Goal: Check status: Check status

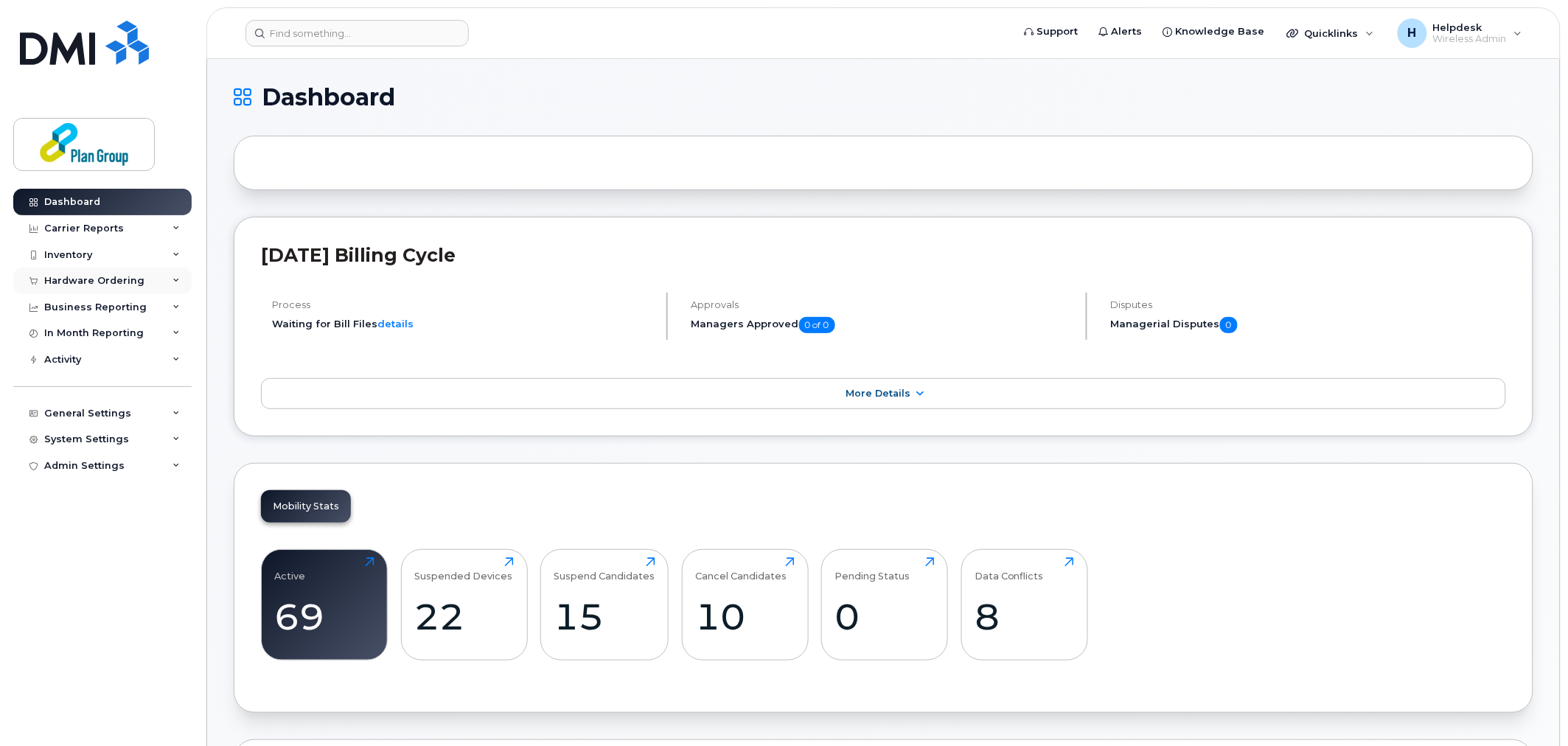
click at [121, 270] on div "Hardware Ordering" at bounding box center [102, 281] width 178 height 27
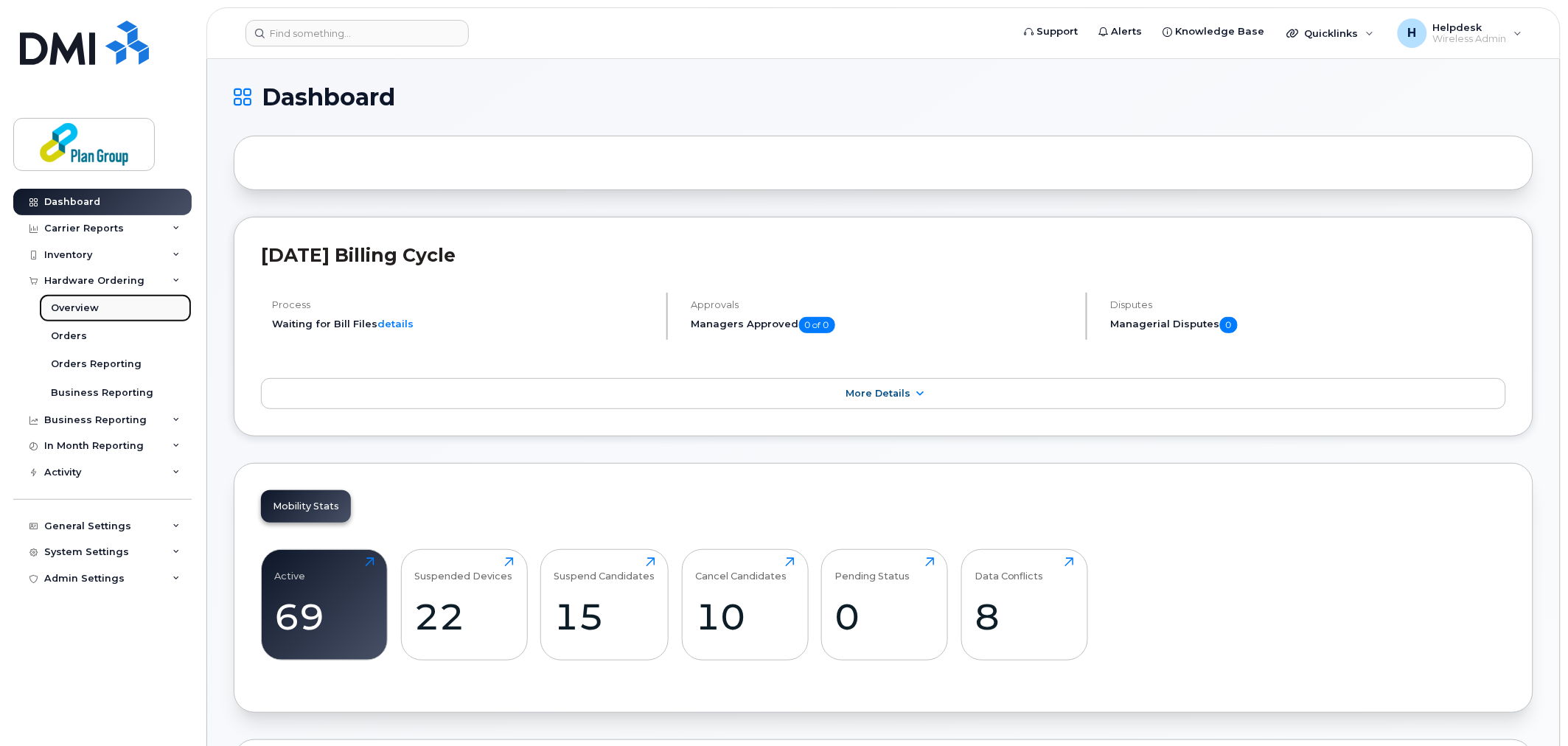
click at [107, 312] on link "Overview" at bounding box center [115, 308] width 152 height 28
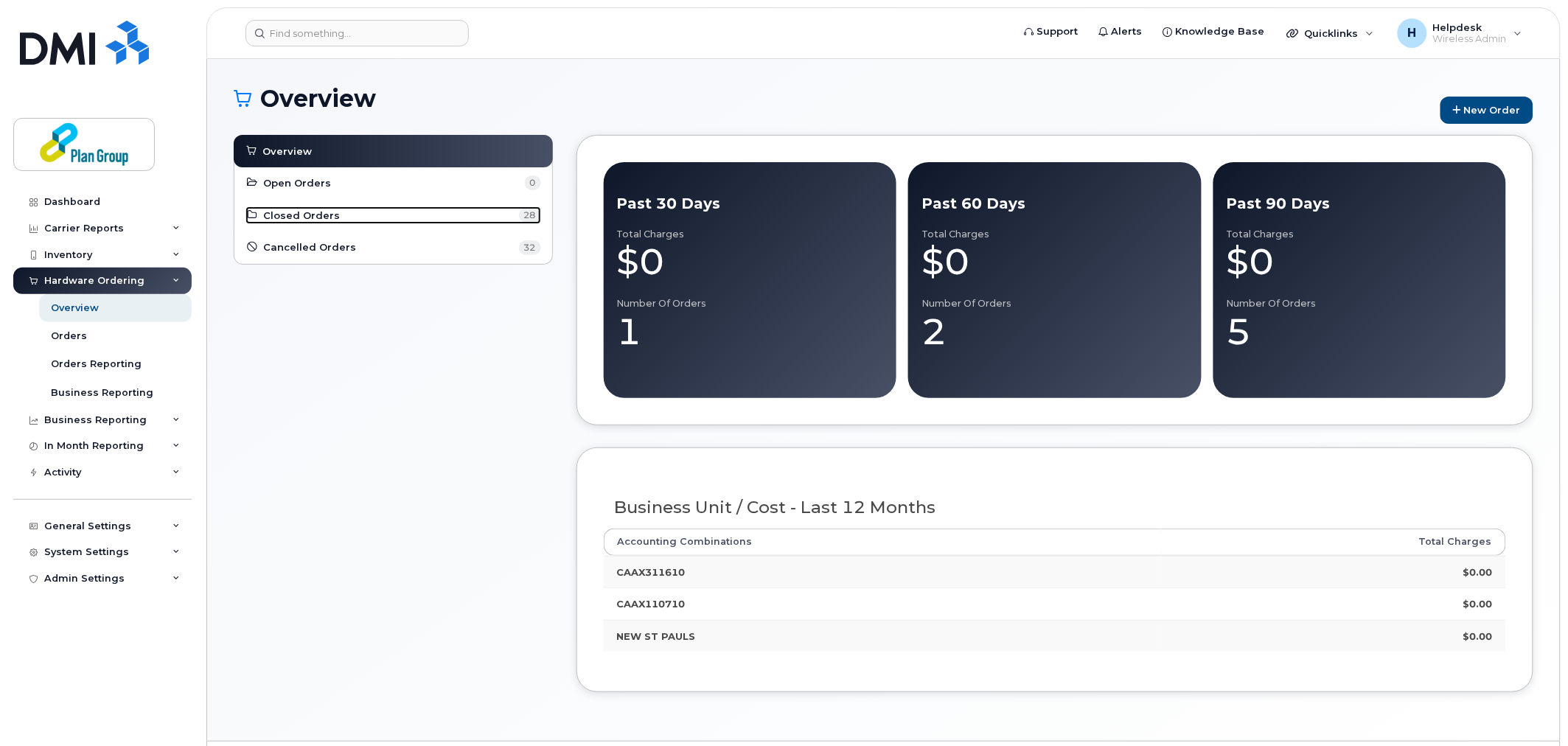
click at [314, 220] on span "Closed Orders" at bounding box center [302, 215] width 77 height 14
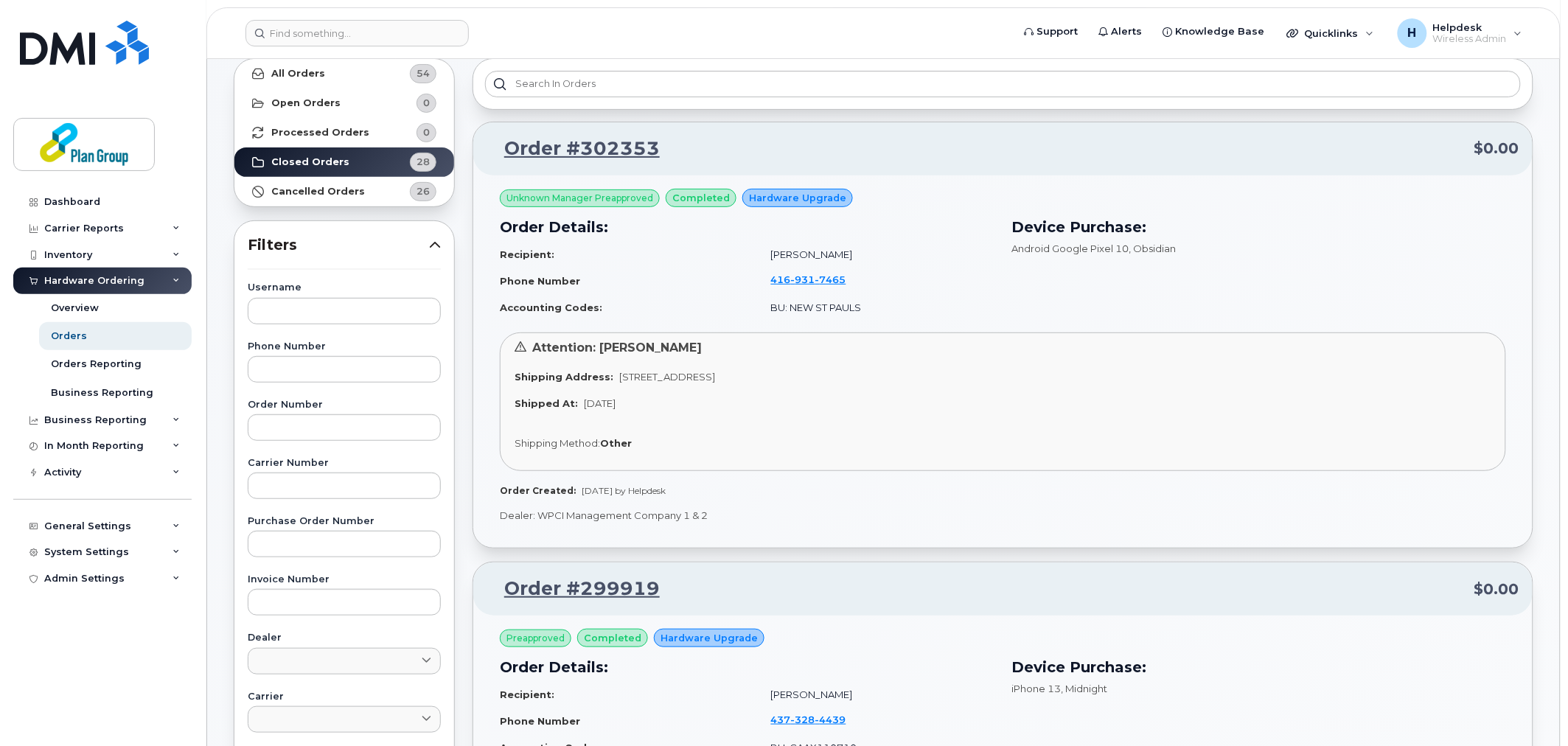
scroll to position [328, 0]
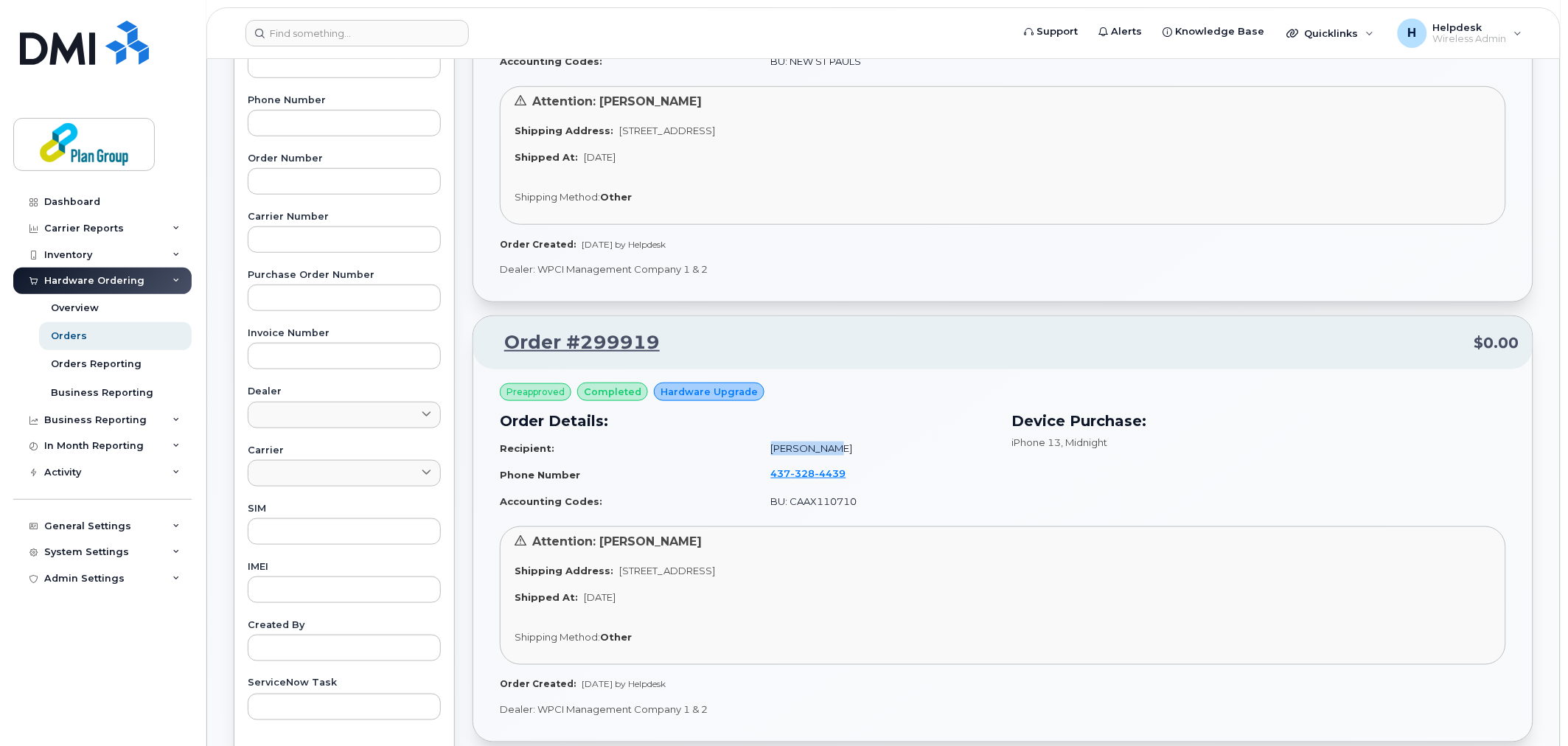
drag, startPoint x: 754, startPoint y: 448, endPoint x: 838, endPoint y: 436, distance: 84.9
click at [838, 436] on td "[PERSON_NAME]" at bounding box center [876, 448] width 237 height 26
drag, startPoint x: 767, startPoint y: 444, endPoint x: 843, endPoint y: 454, distance: 76.7
click at [843, 454] on td "[PERSON_NAME]" at bounding box center [876, 448] width 237 height 26
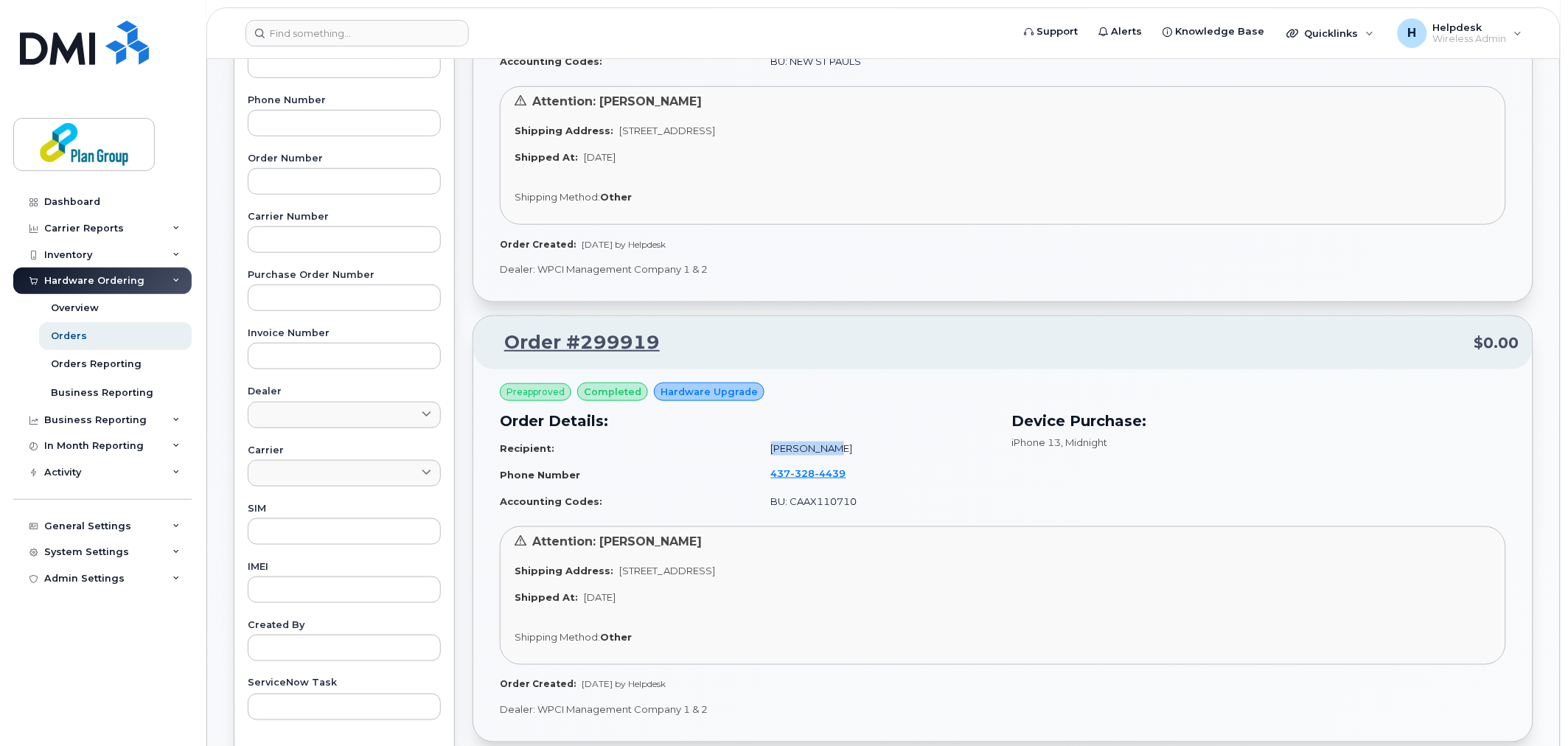
click at [843, 454] on td "[PERSON_NAME]" at bounding box center [876, 448] width 237 height 26
drag, startPoint x: 763, startPoint y: 447, endPoint x: 844, endPoint y: 444, distance: 81.1
click at [844, 444] on td "[PERSON_NAME]" at bounding box center [876, 448] width 237 height 26
drag, startPoint x: 748, startPoint y: 448, endPoint x: 897, endPoint y: 442, distance: 149.1
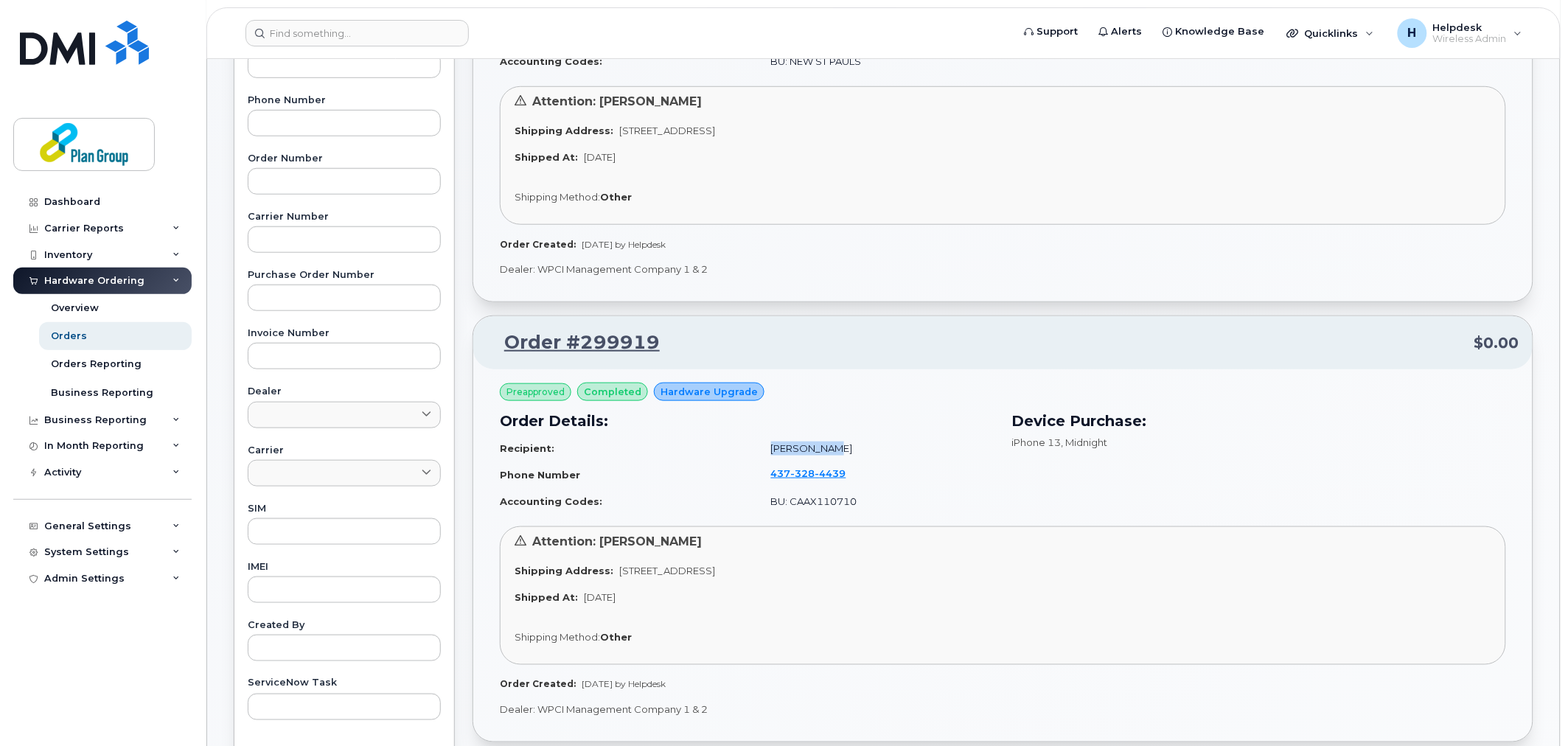
click at [897, 442] on tr "Recipient: [PERSON_NAME]" at bounding box center [747, 448] width 495 height 26
click at [897, 442] on td "[PERSON_NAME]" at bounding box center [876, 448] width 237 height 26
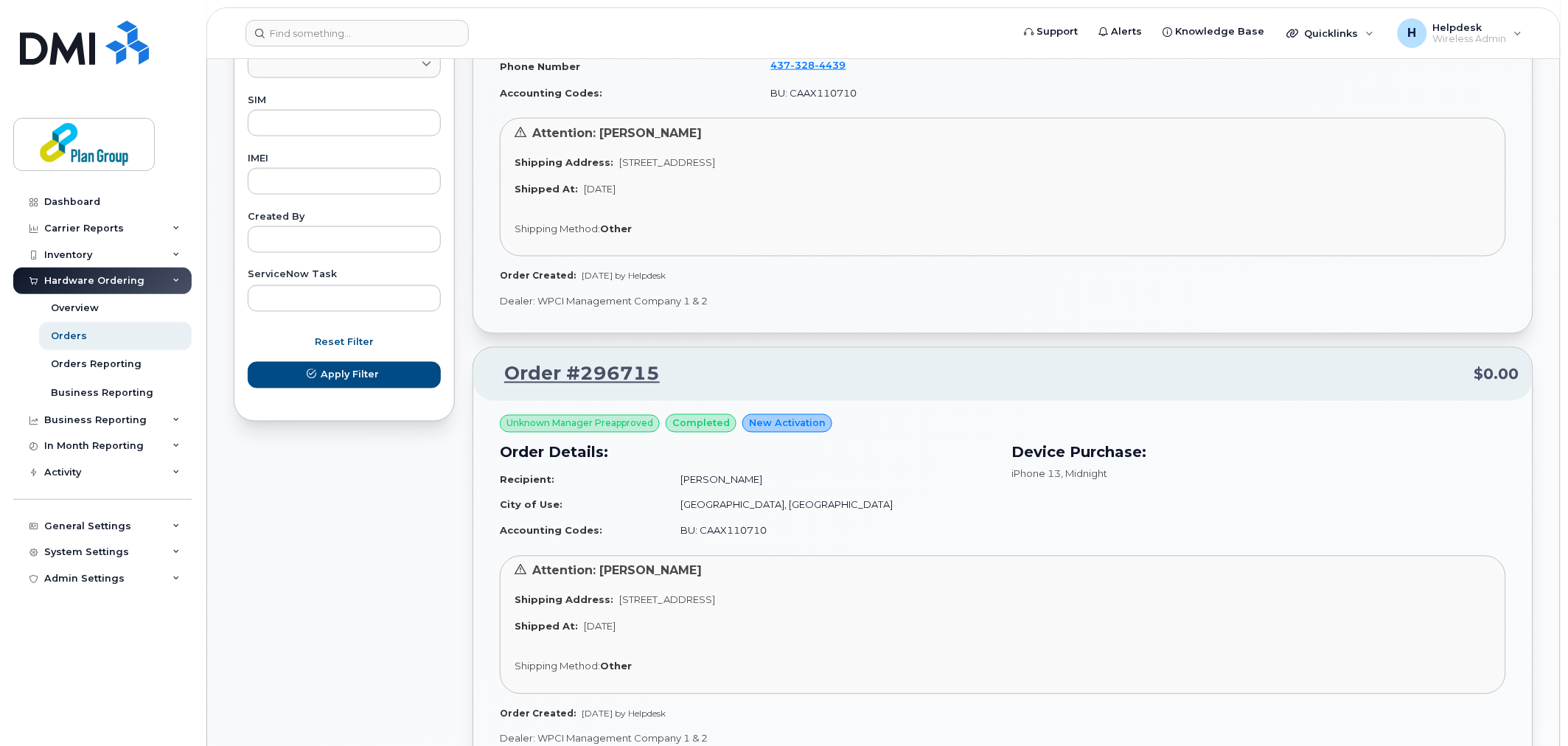
scroll to position [737, 0]
drag, startPoint x: 645, startPoint y: 385, endPoint x: 664, endPoint y: 382, distance: 19.2
click at [664, 382] on div "Order #296715 $0.00" at bounding box center [1003, 372] width 1059 height 53
click at [721, 379] on p "Order #296715 $0.00" at bounding box center [1003, 373] width 1033 height 27
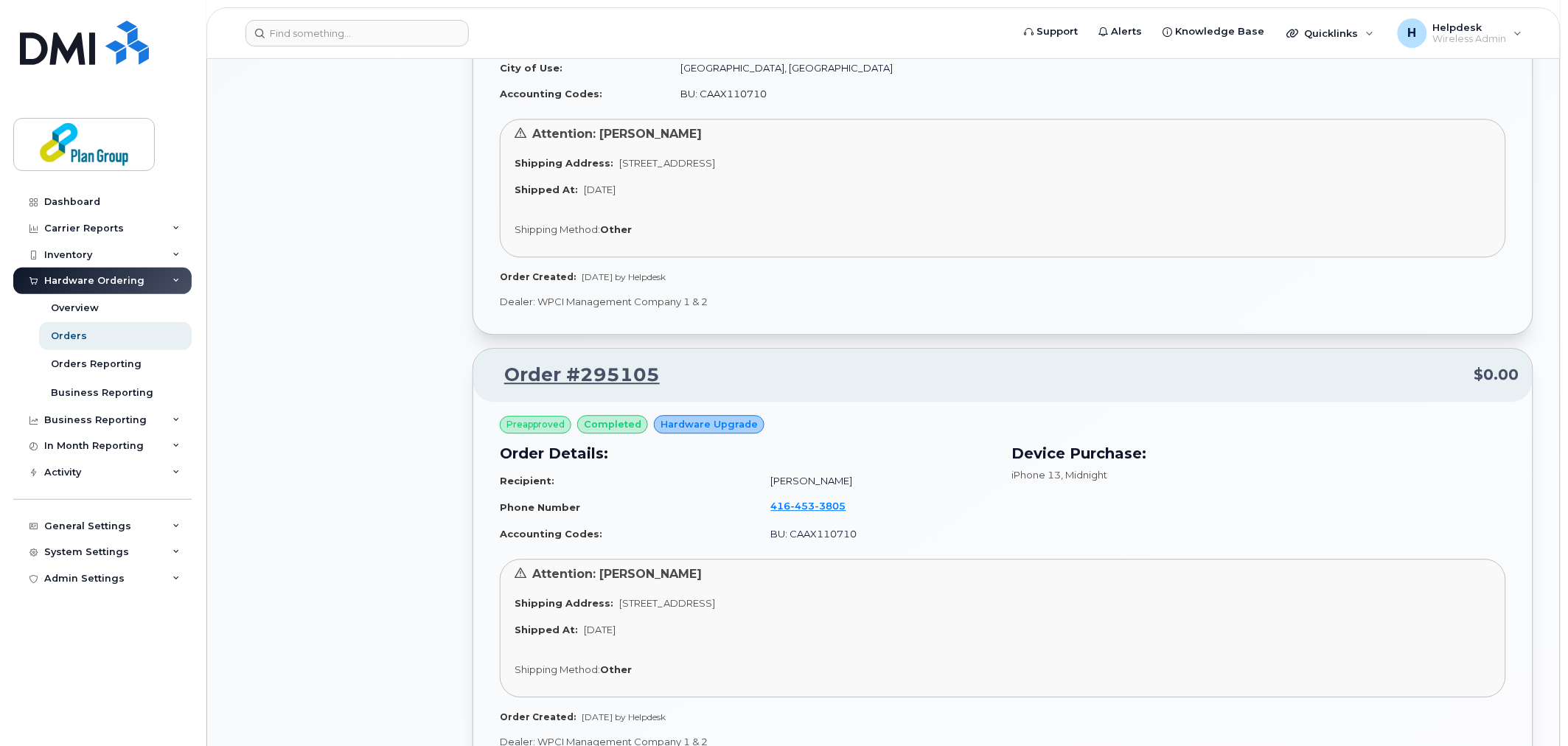
scroll to position [0, 0]
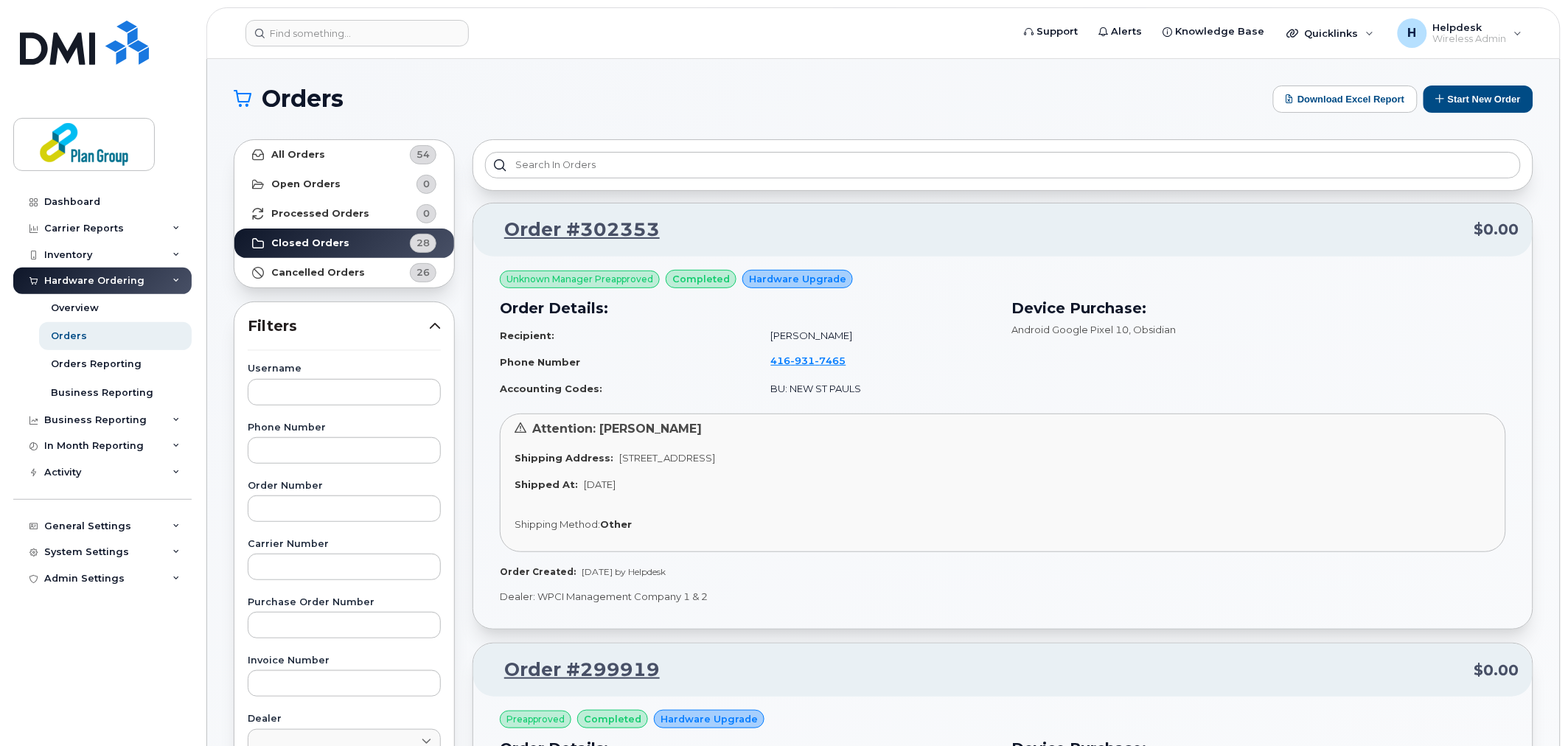
drag, startPoint x: 1001, startPoint y: 584, endPoint x: 970, endPoint y: 291, distance: 294.6
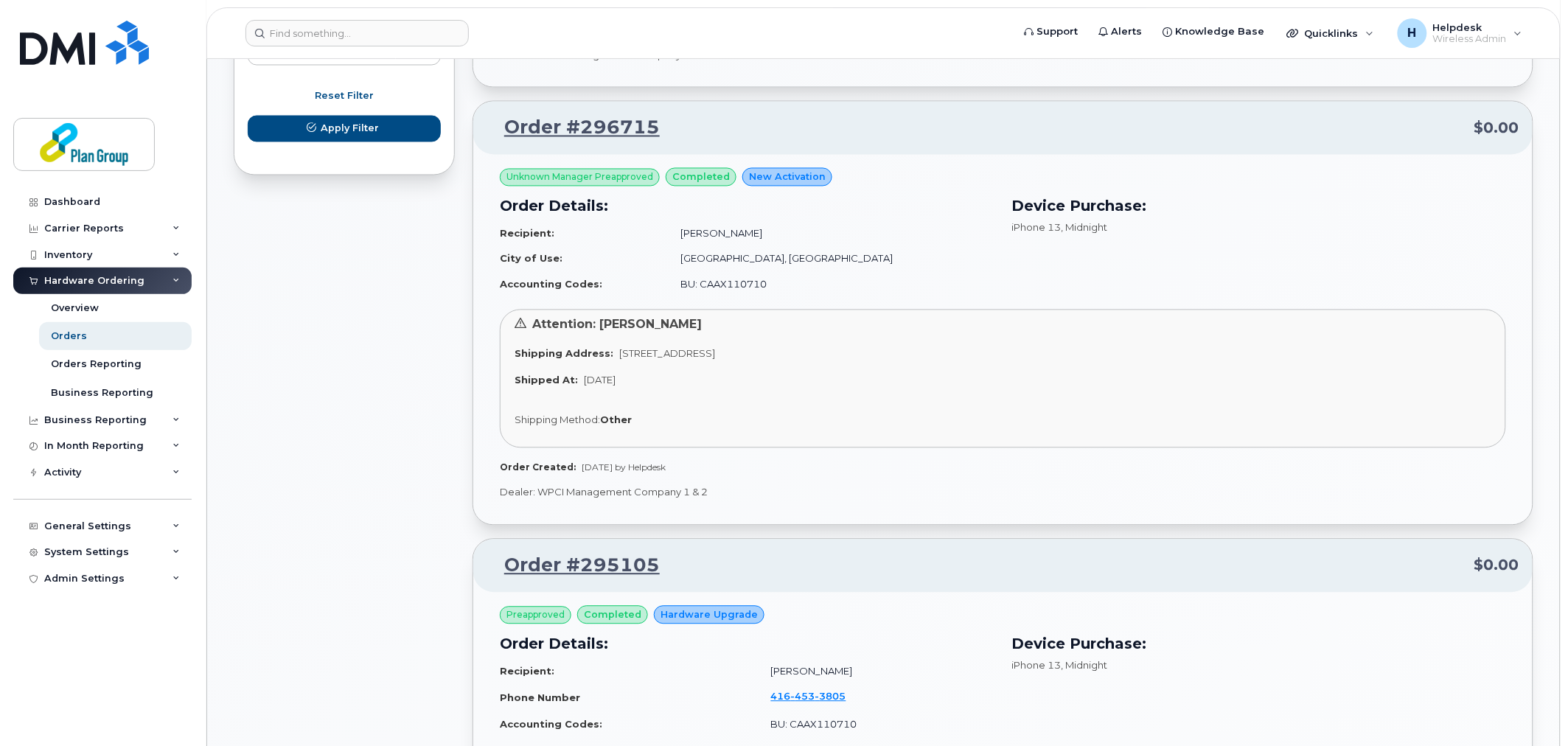
scroll to position [983, 0]
drag, startPoint x: 777, startPoint y: 288, endPoint x: 899, endPoint y: 289, distance: 122.0
click at [898, 289] on td "BU: CAAX110710" at bounding box center [830, 285] width 327 height 26
click at [905, 289] on td "BU: CAAX110710" at bounding box center [830, 285] width 327 height 26
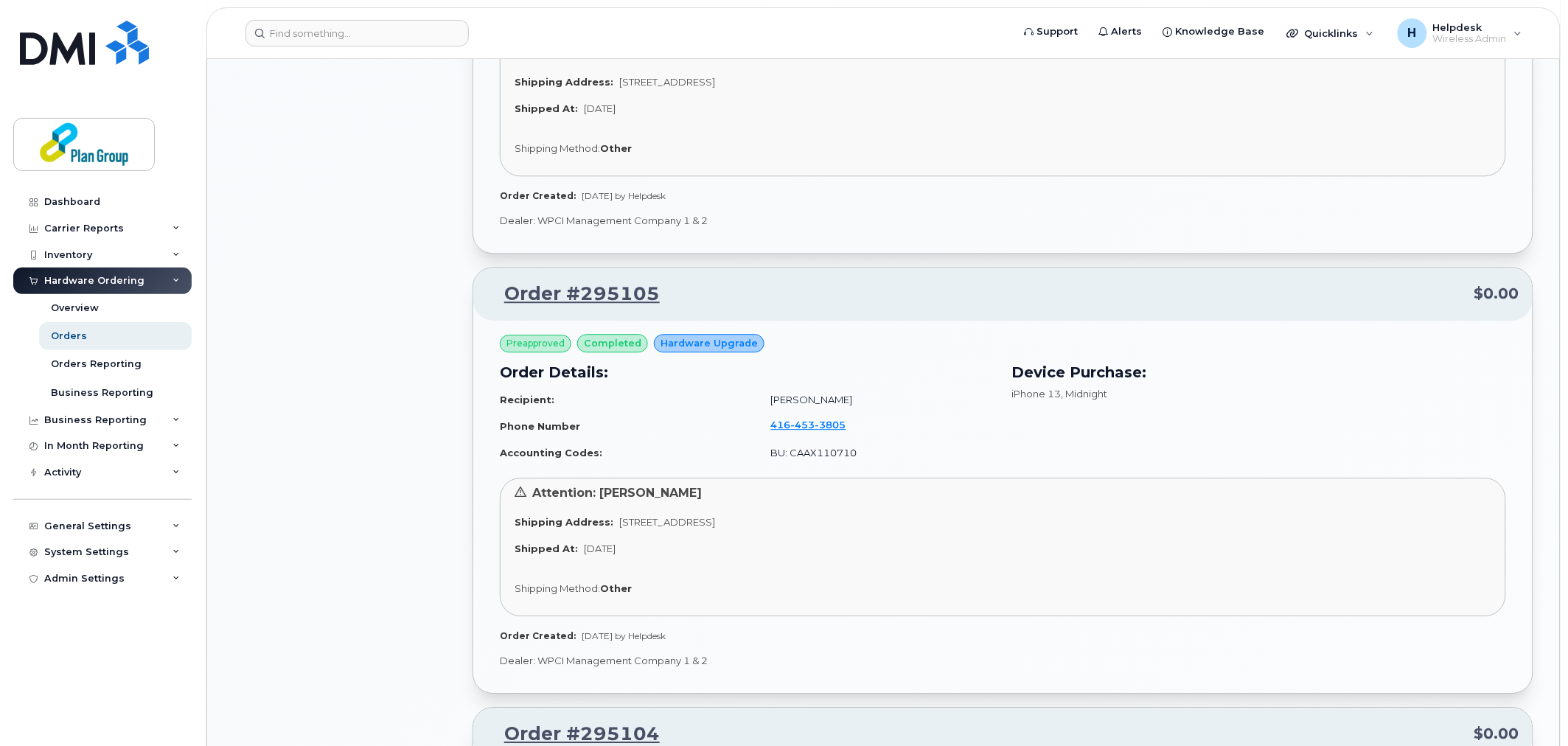
scroll to position [1310, 0]
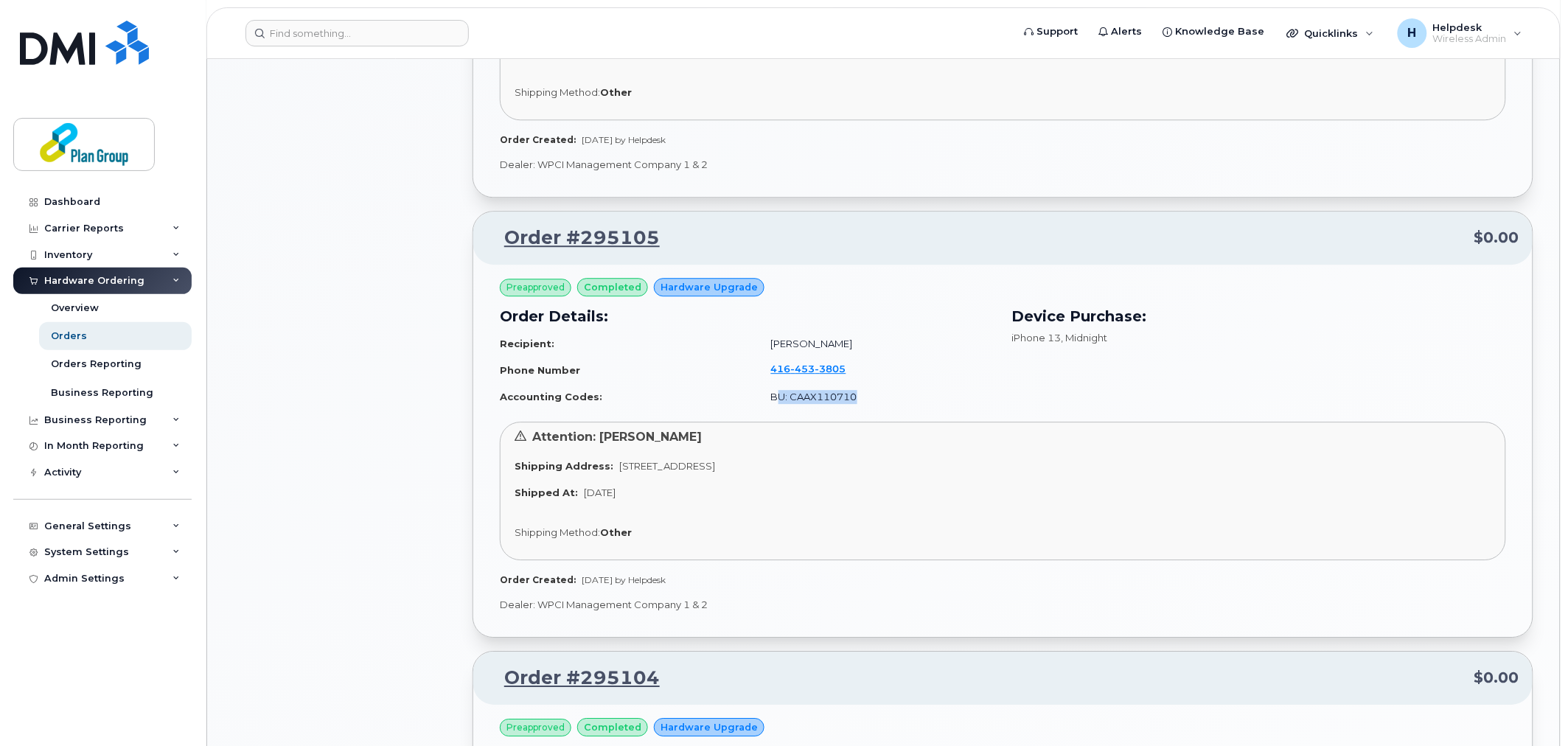
drag, startPoint x: 773, startPoint y: 393, endPoint x: 938, endPoint y: 409, distance: 165.8
click at [904, 405] on td "BU: CAAX110710" at bounding box center [876, 397] width 237 height 26
click at [953, 409] on div "Order Details: Recipient: [PERSON_NAME] Phone Number [PHONE_NUMBER] Accounting …" at bounding box center [748, 357] width 512 height 122
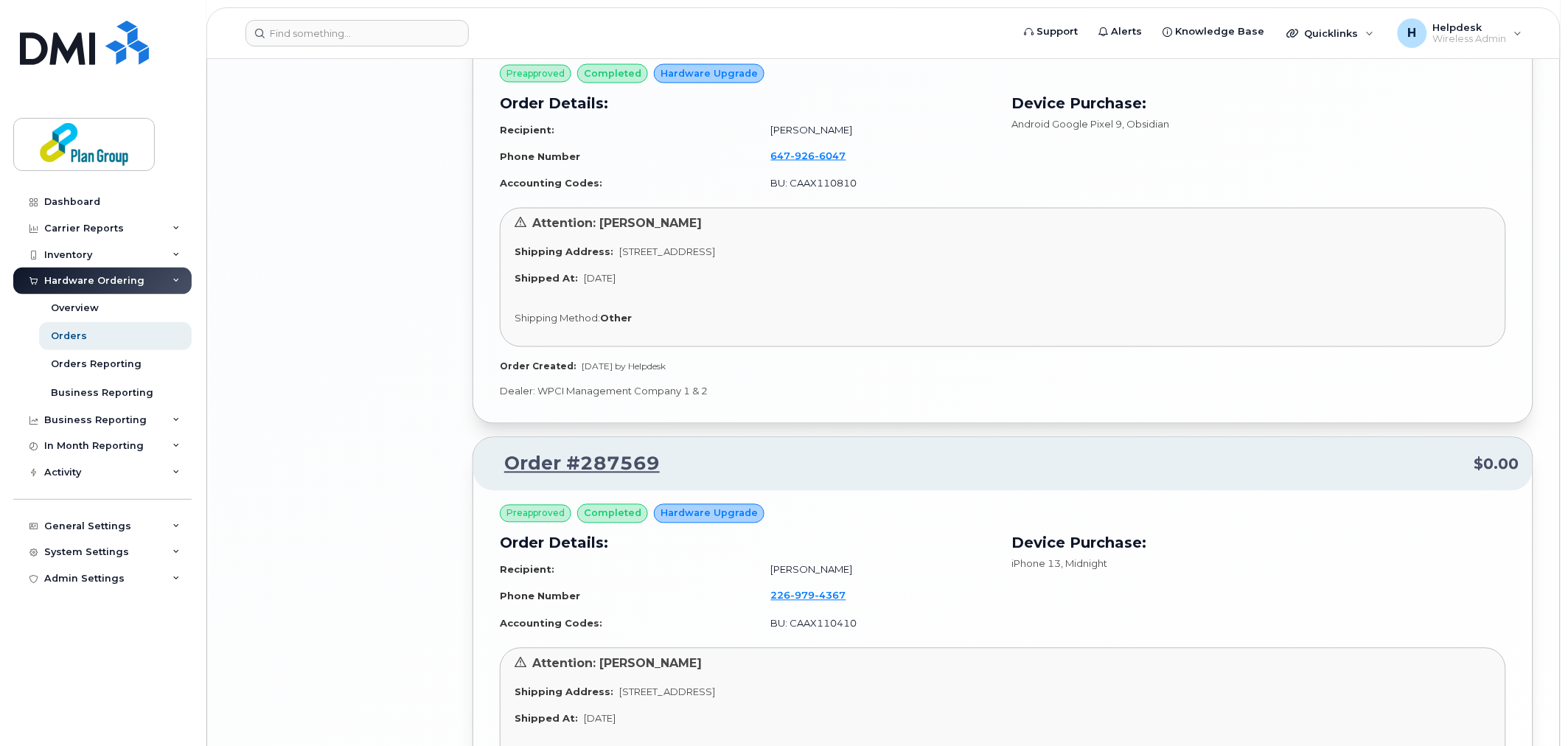
scroll to position [3080, 0]
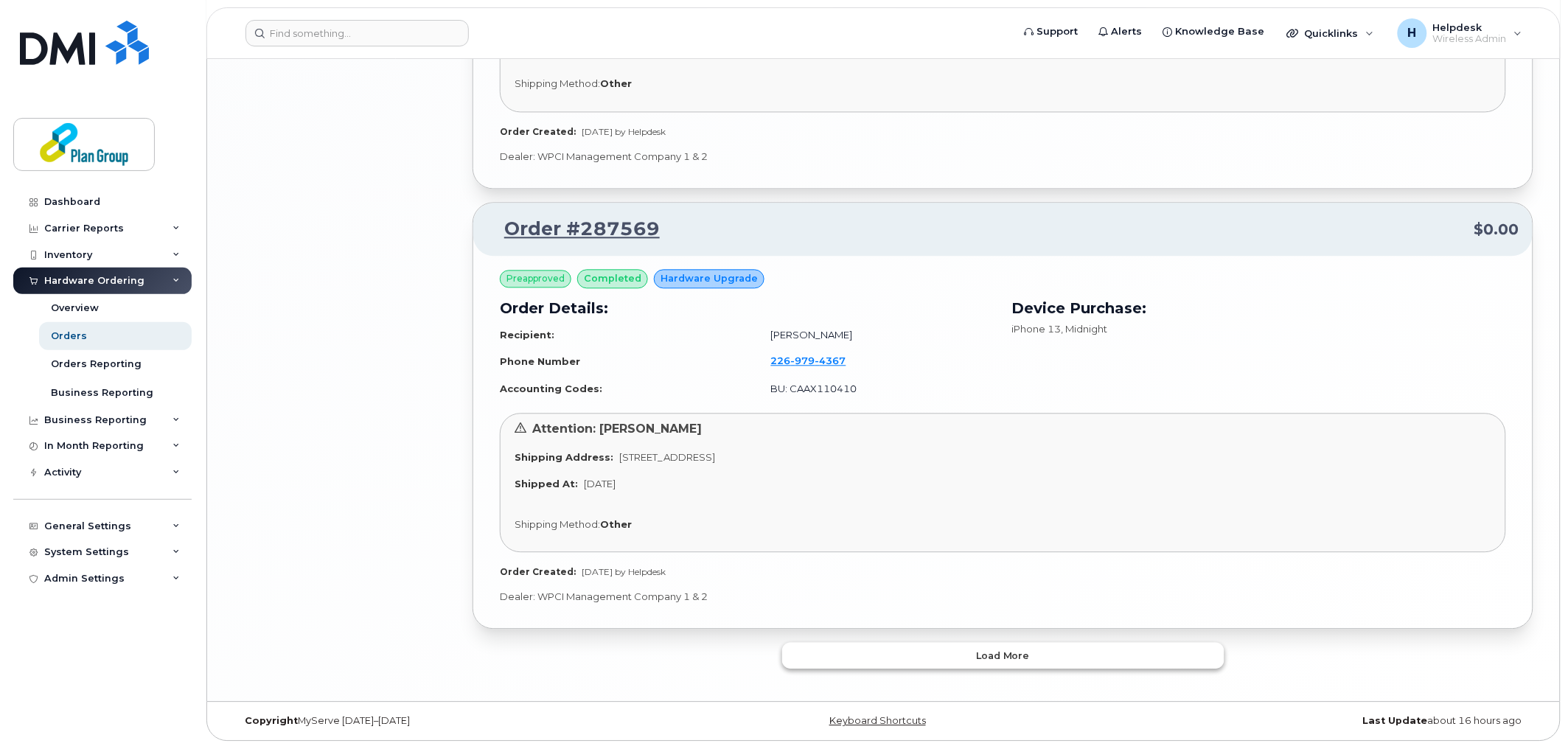
click at [844, 654] on button "Load more" at bounding box center [1003, 655] width 442 height 27
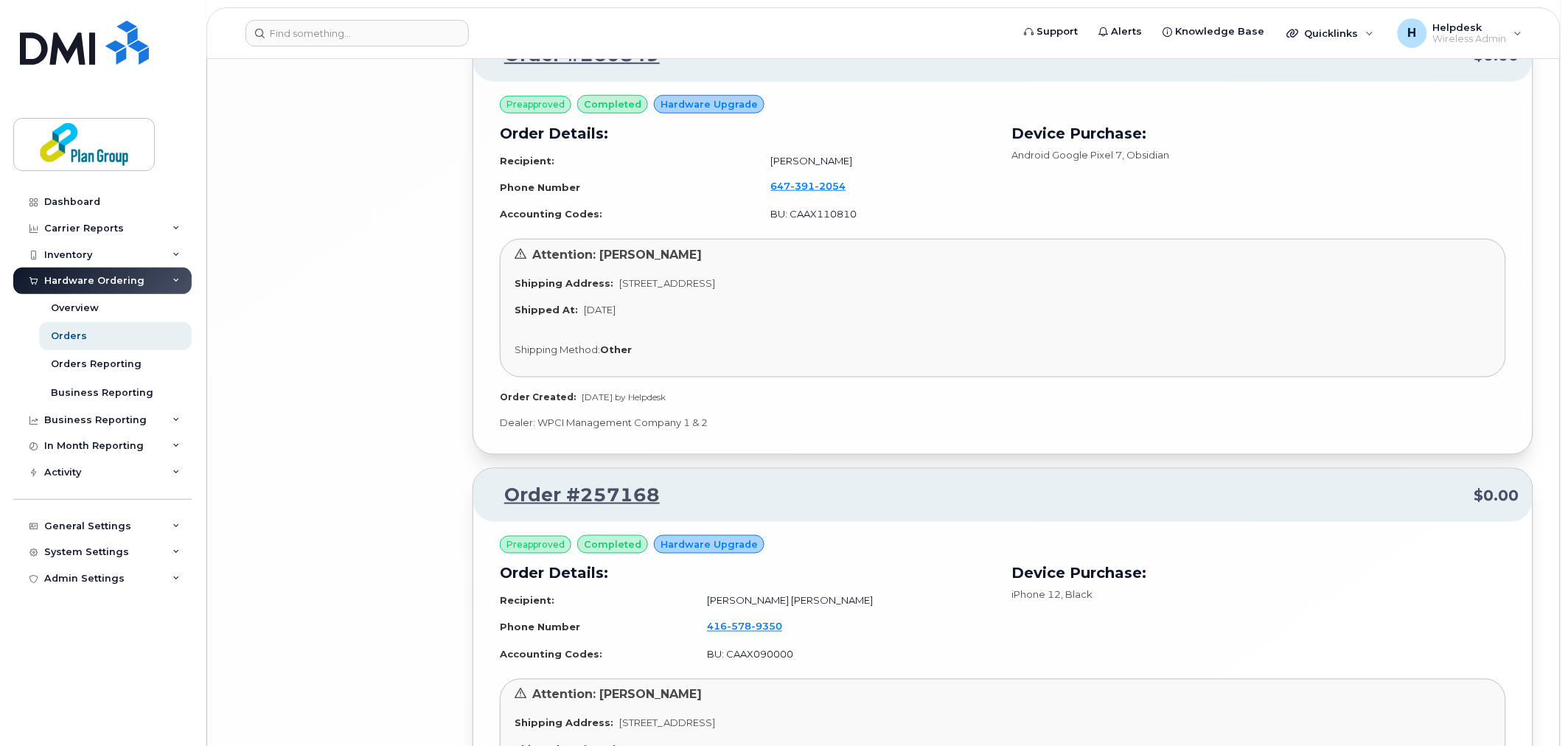
scroll to position [6763, 0]
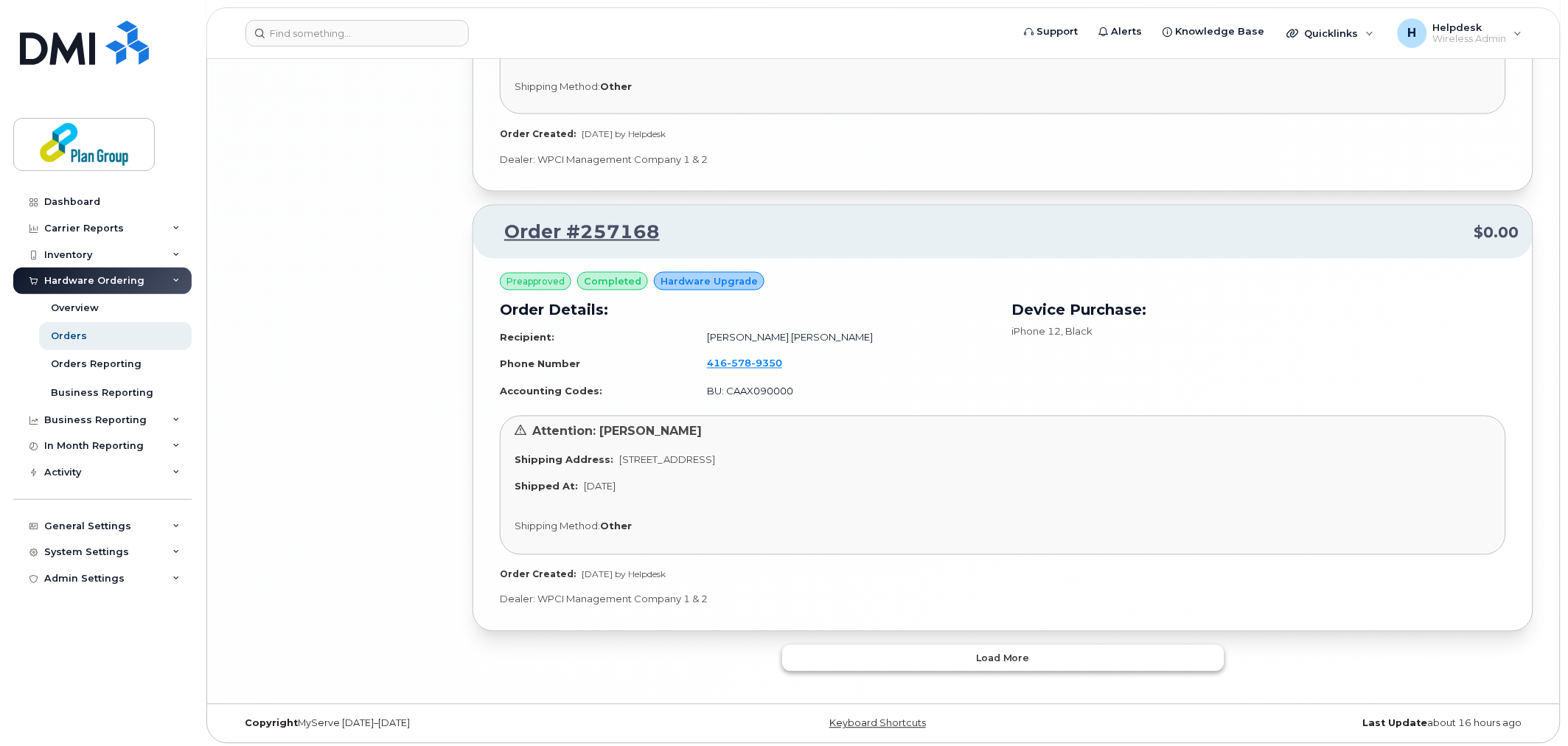
click at [1077, 649] on button "Load more" at bounding box center [1003, 658] width 442 height 27
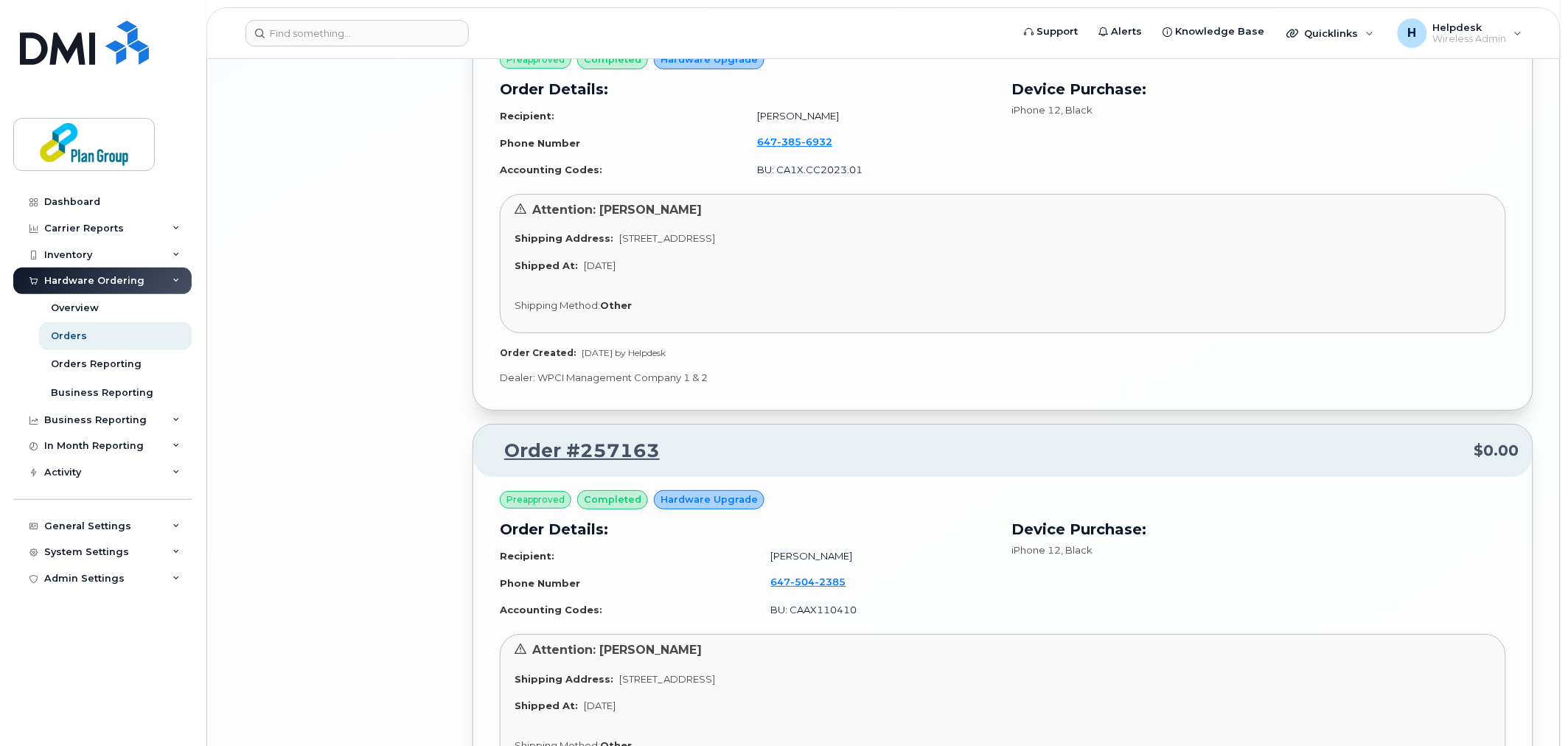
drag, startPoint x: 1255, startPoint y: 344, endPoint x: 1270, endPoint y: 501, distance: 157.7
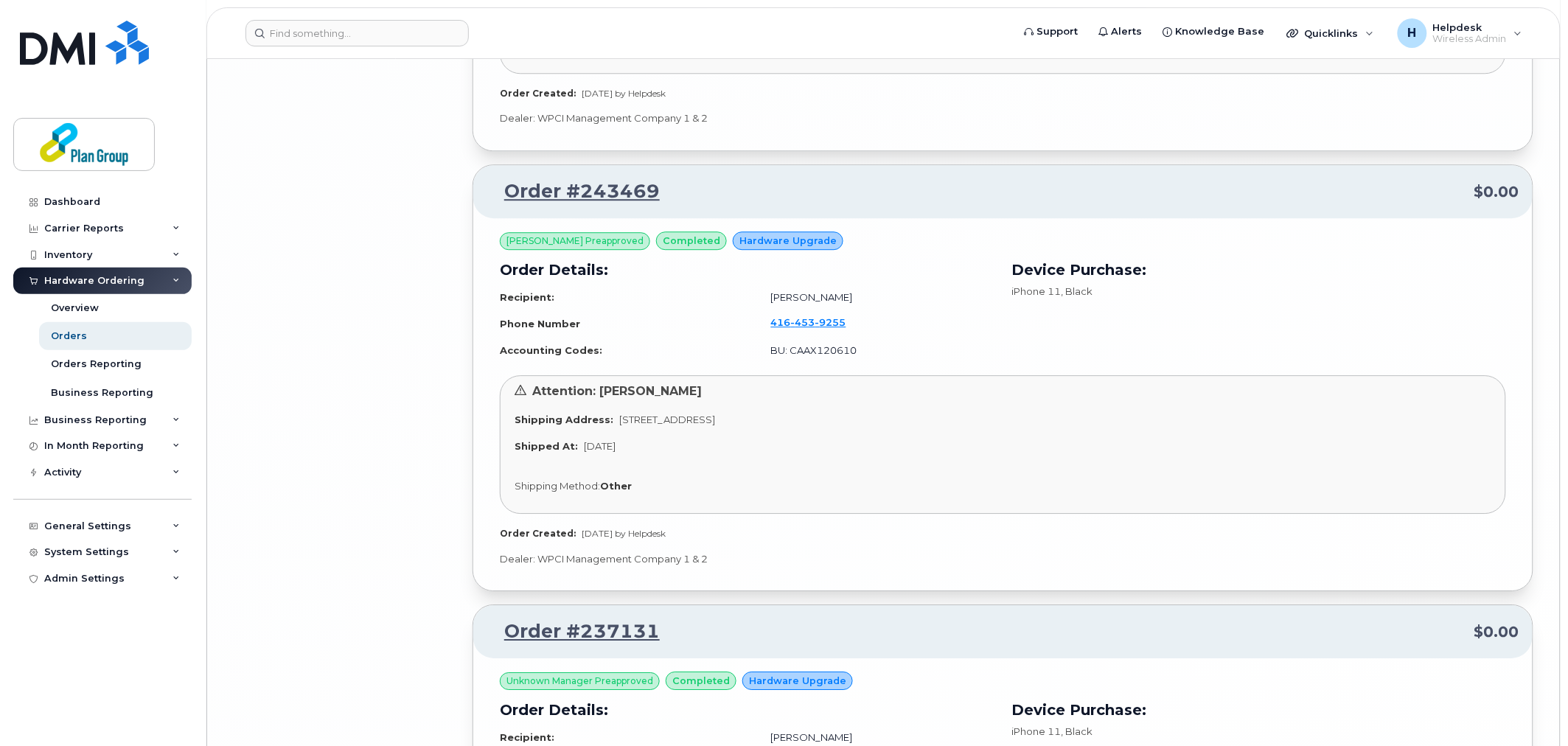
scroll to position [10282, 0]
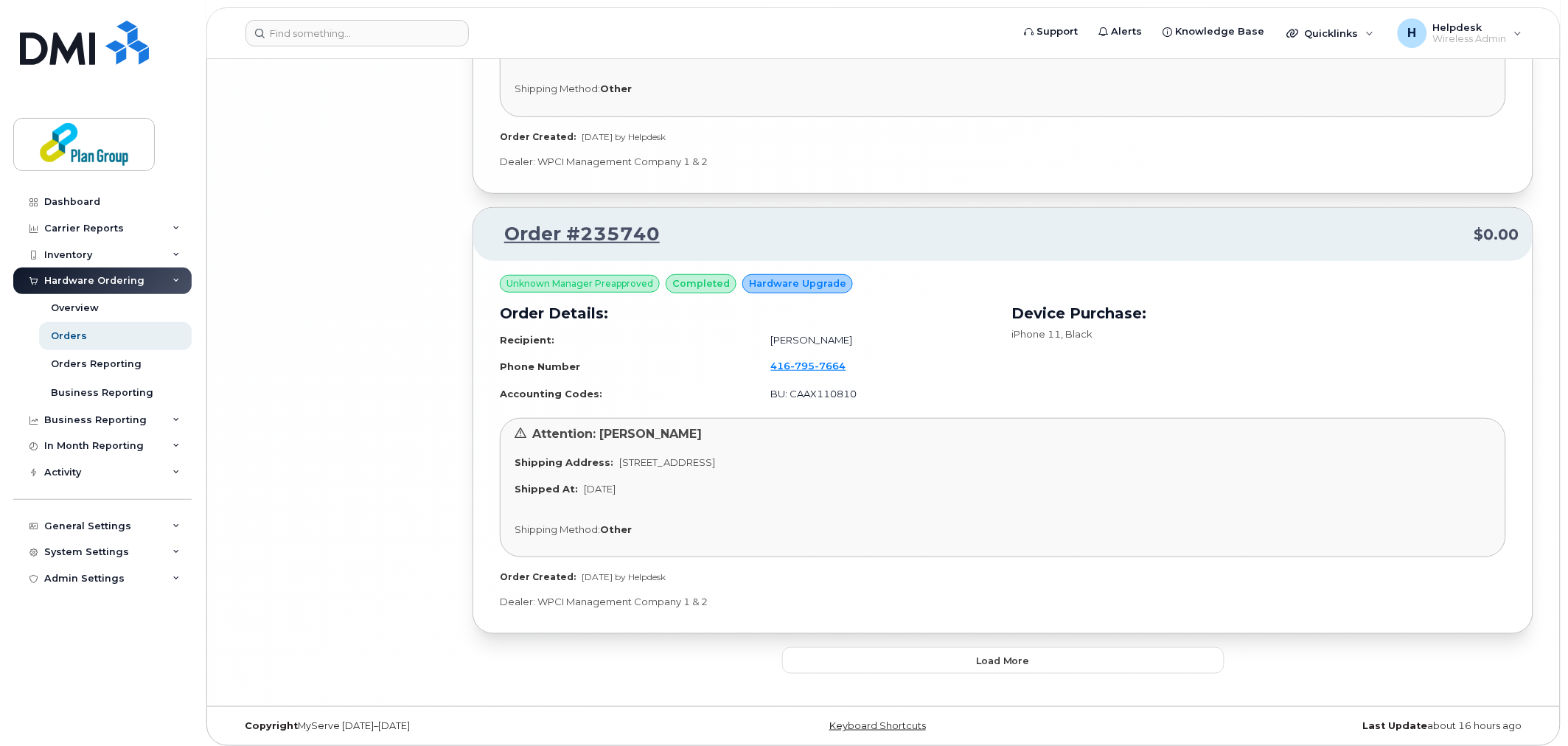
drag, startPoint x: 1330, startPoint y: 240, endPoint x: 1343, endPoint y: 484, distance: 244.3
click at [1091, 659] on button "Load more" at bounding box center [1003, 660] width 442 height 27
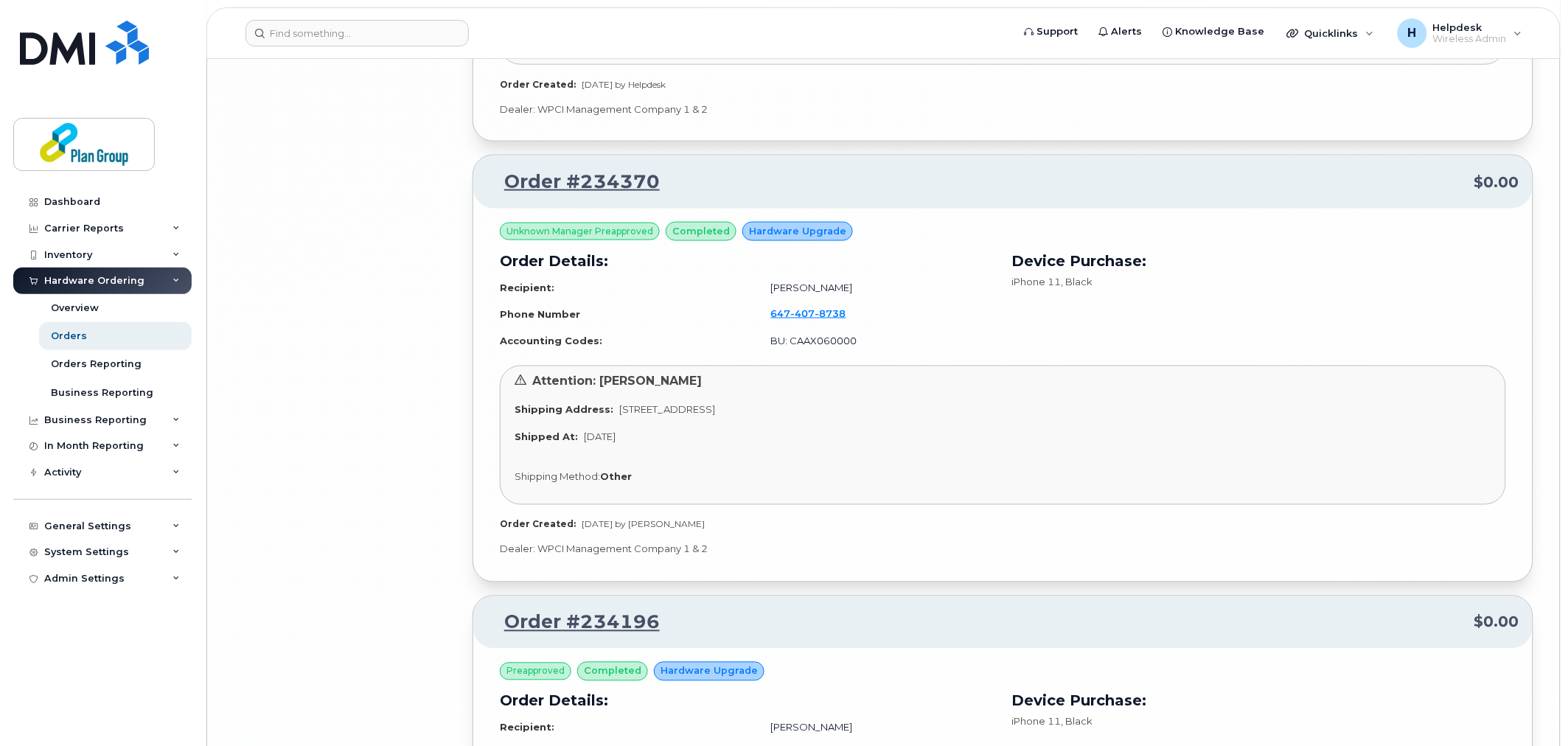
scroll to position [12009, 0]
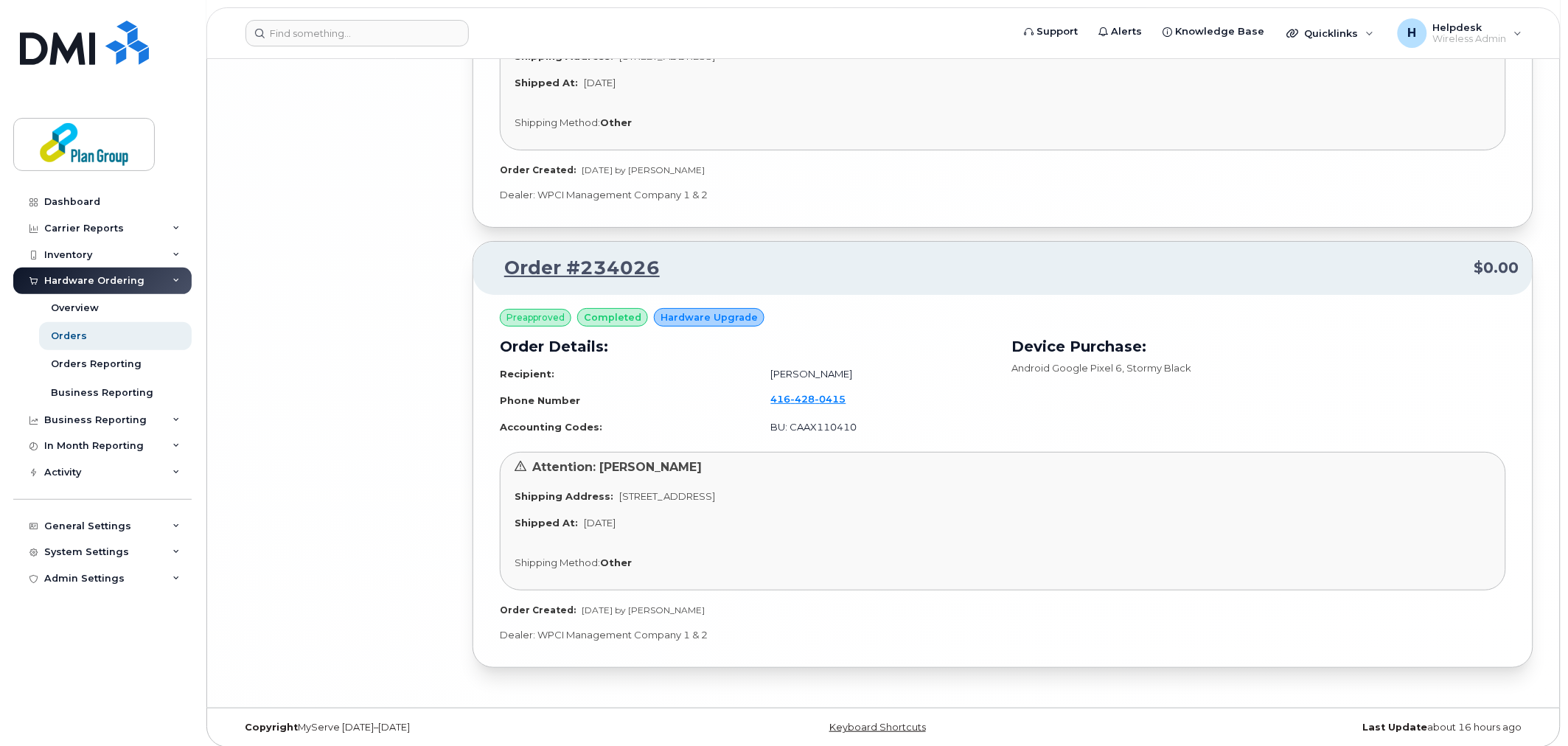
drag, startPoint x: 1246, startPoint y: 253, endPoint x: 1262, endPoint y: 518, distance: 265.5
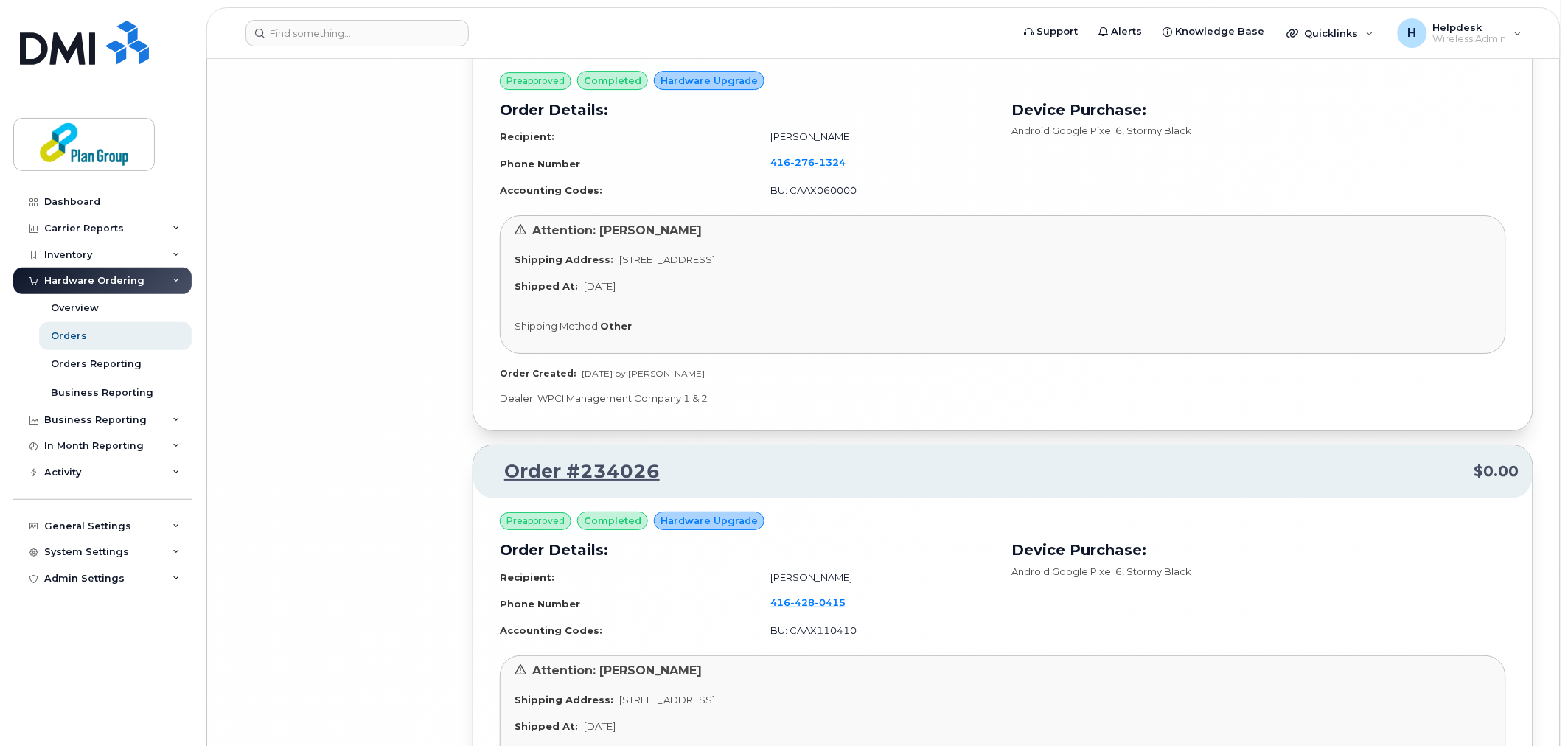
drag, startPoint x: 1076, startPoint y: 661, endPoint x: 1081, endPoint y: 568, distance: 93.1
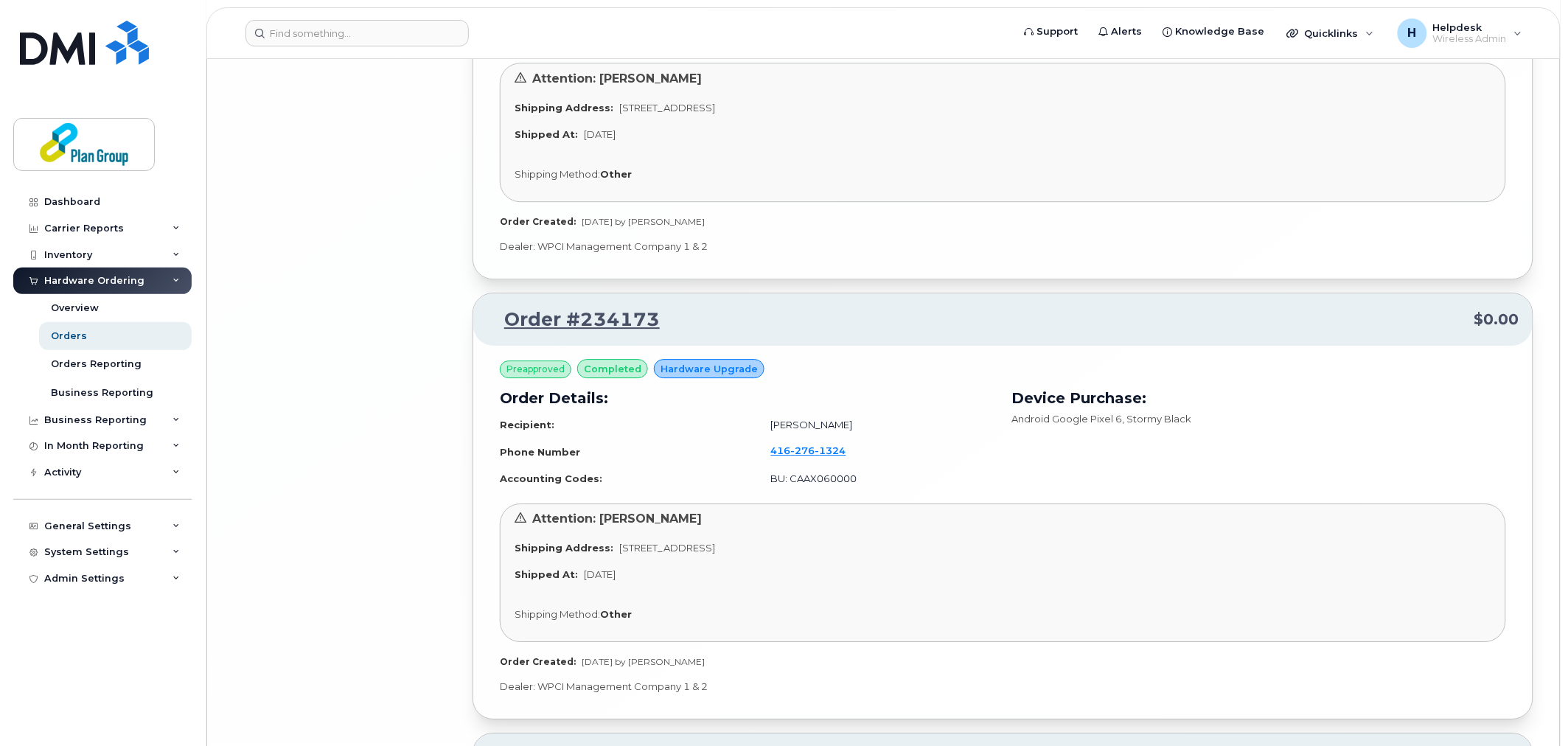
scroll to position [11459, 0]
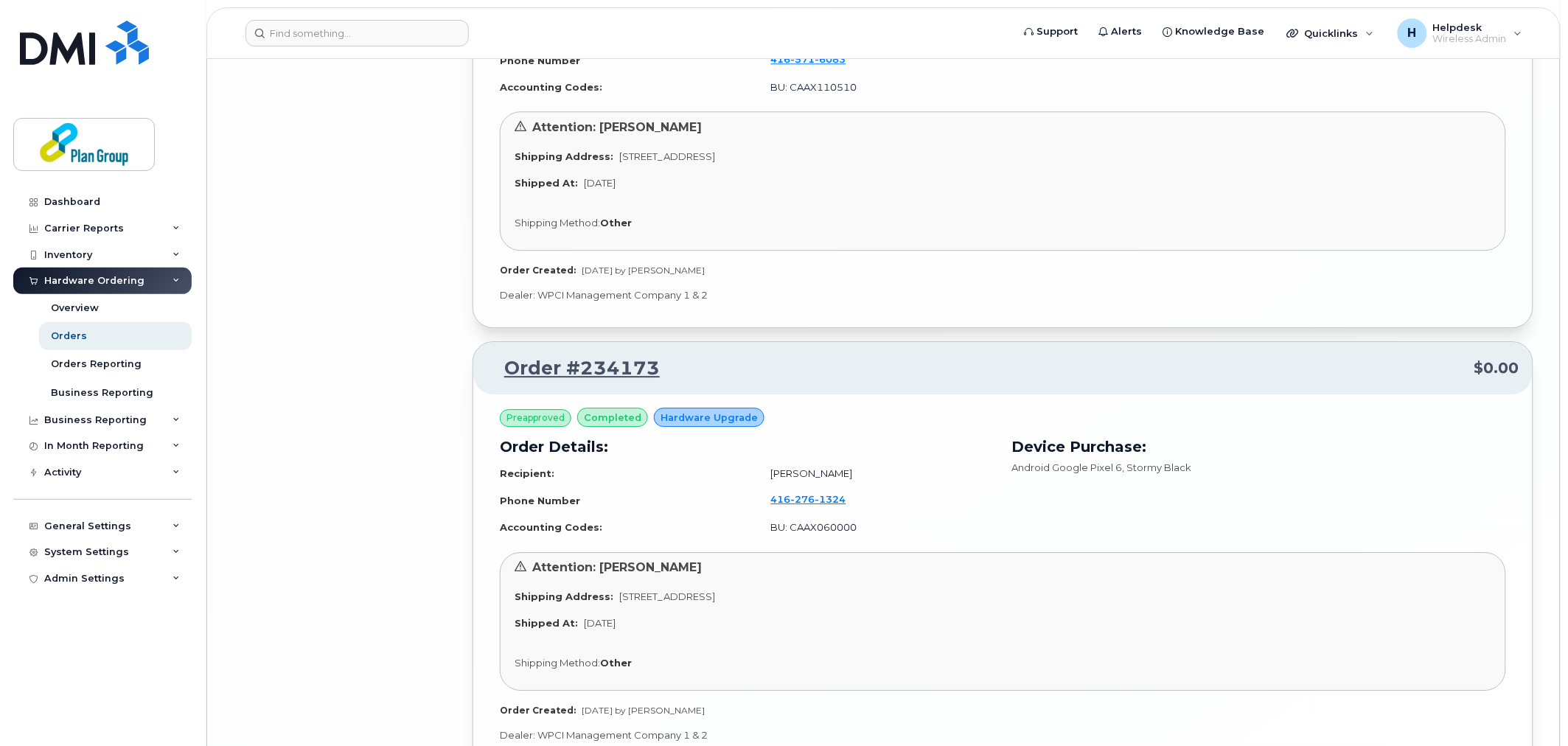
drag, startPoint x: 1131, startPoint y: 654, endPoint x: 1125, endPoint y: 601, distance: 53.3
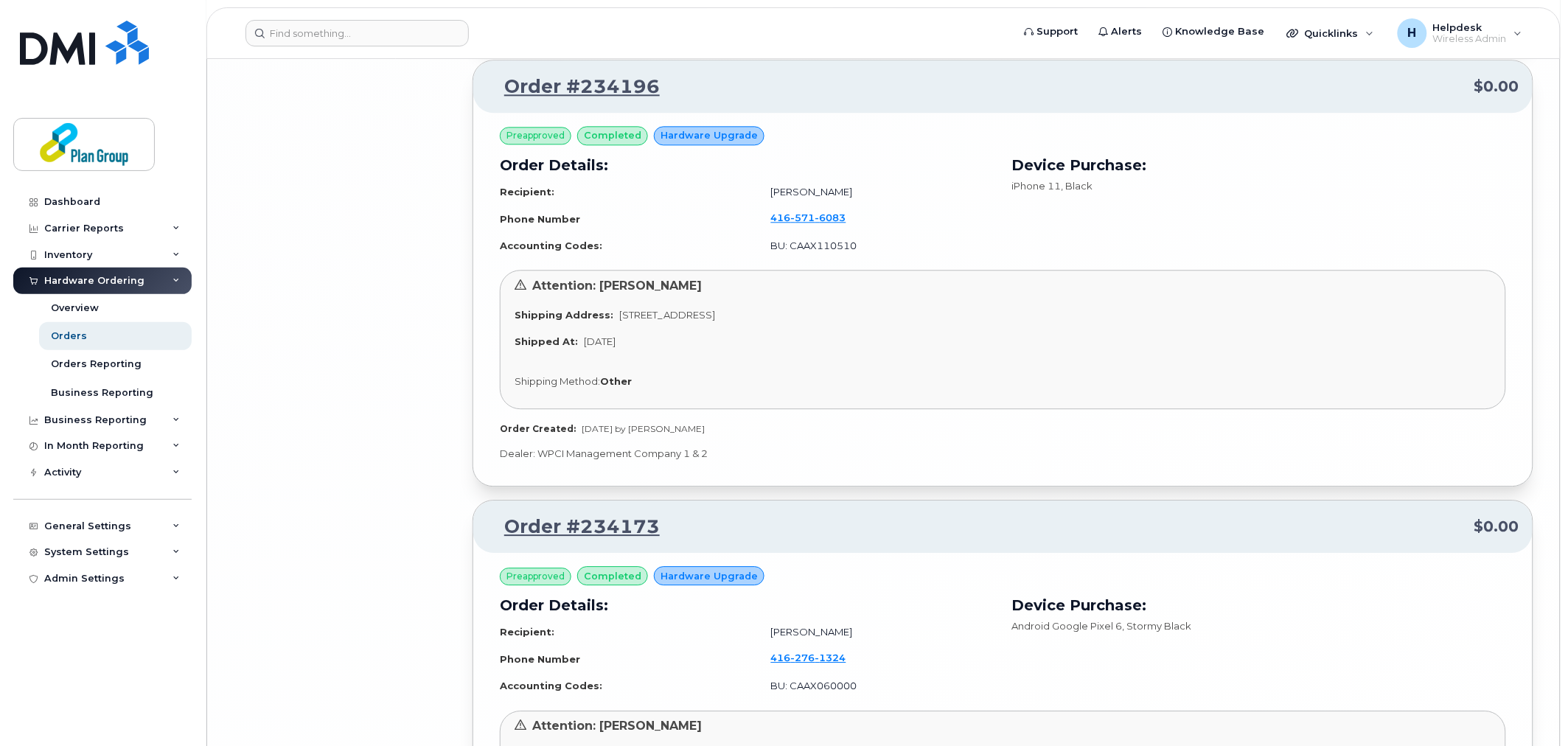
scroll to position [11186, 0]
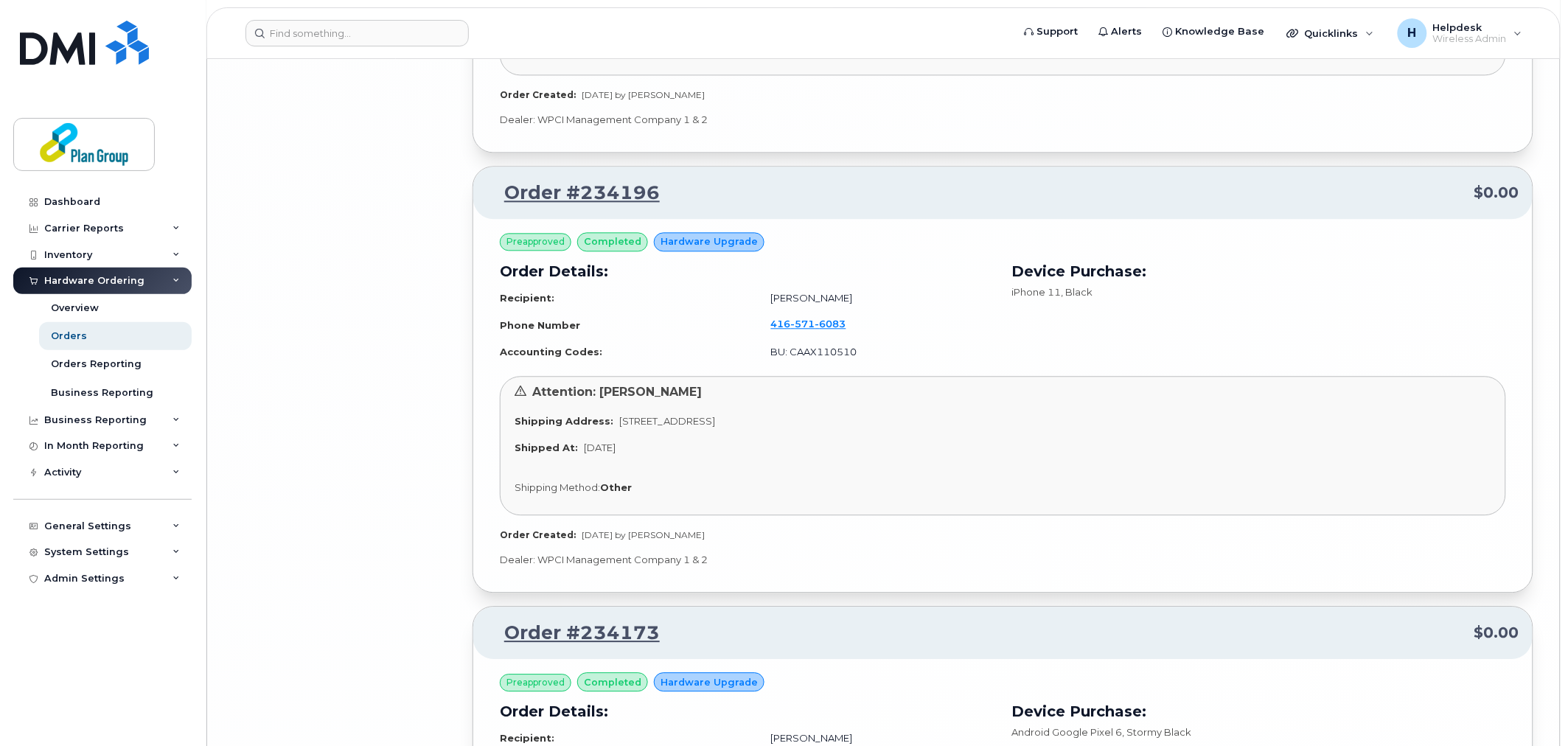
drag, startPoint x: 1022, startPoint y: 680, endPoint x: 1013, endPoint y: 609, distance: 71.6
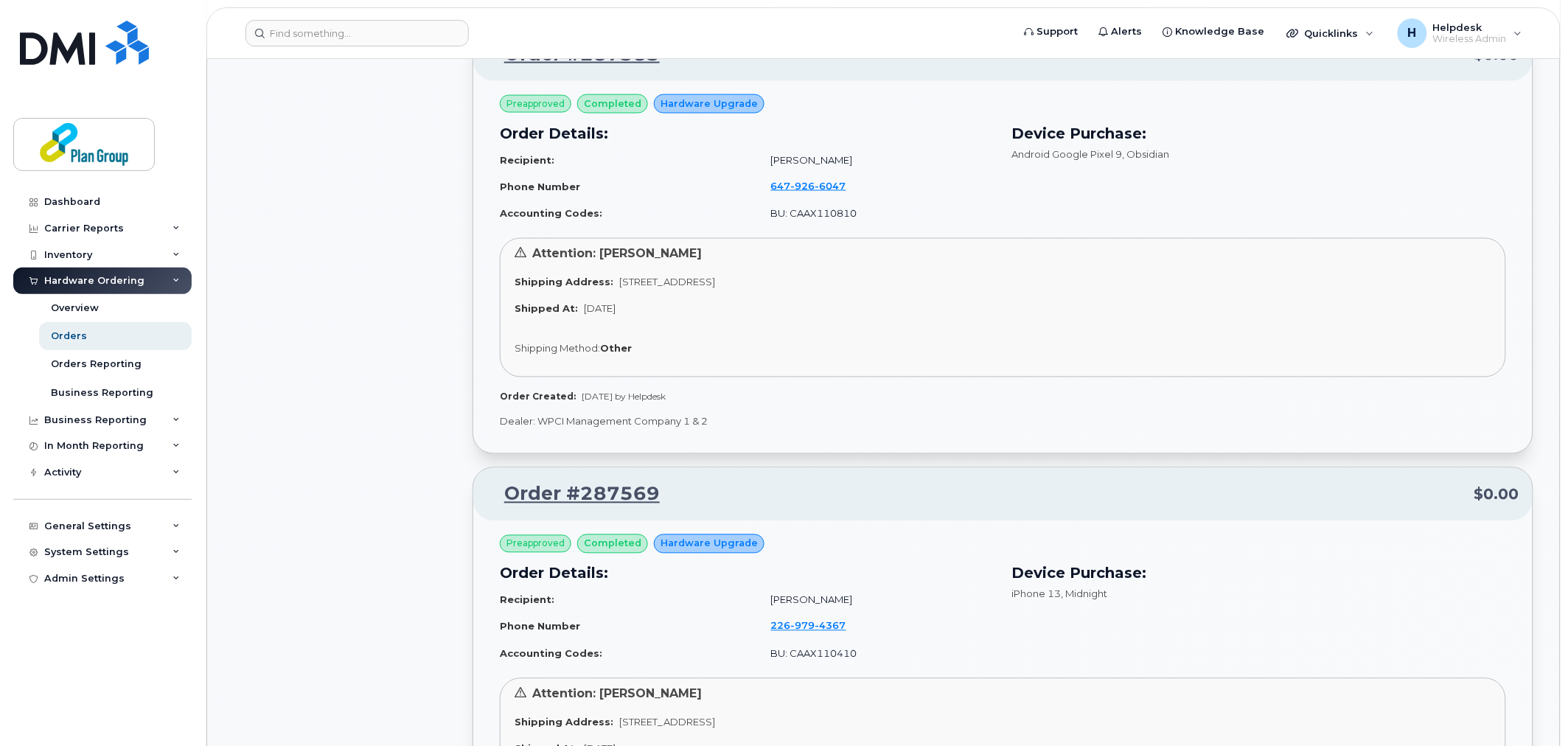
scroll to position [0, 0]
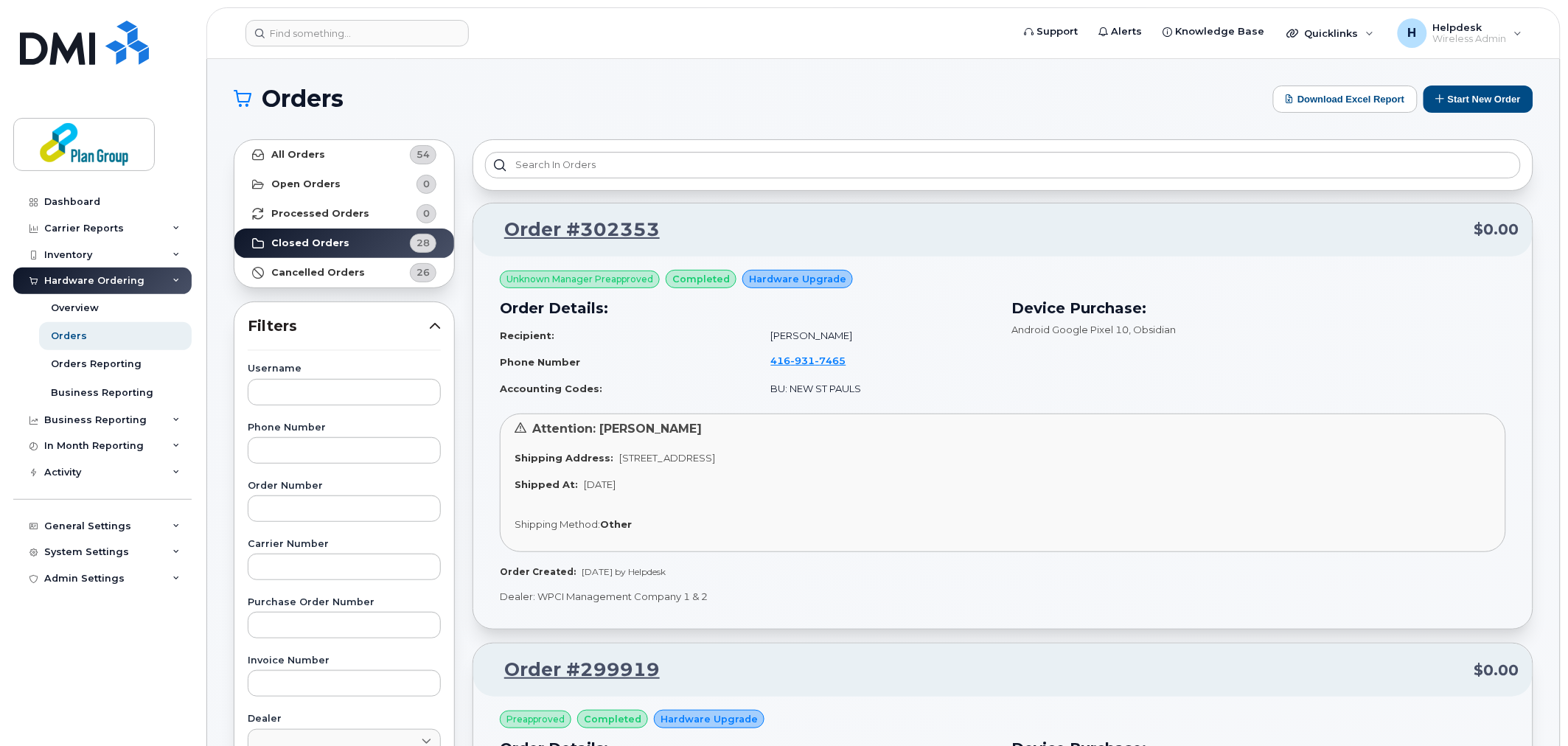
drag, startPoint x: 1040, startPoint y: 682, endPoint x: 1078, endPoint y: 405, distance: 279.6
click at [92, 212] on link "Dashboard" at bounding box center [102, 202] width 178 height 27
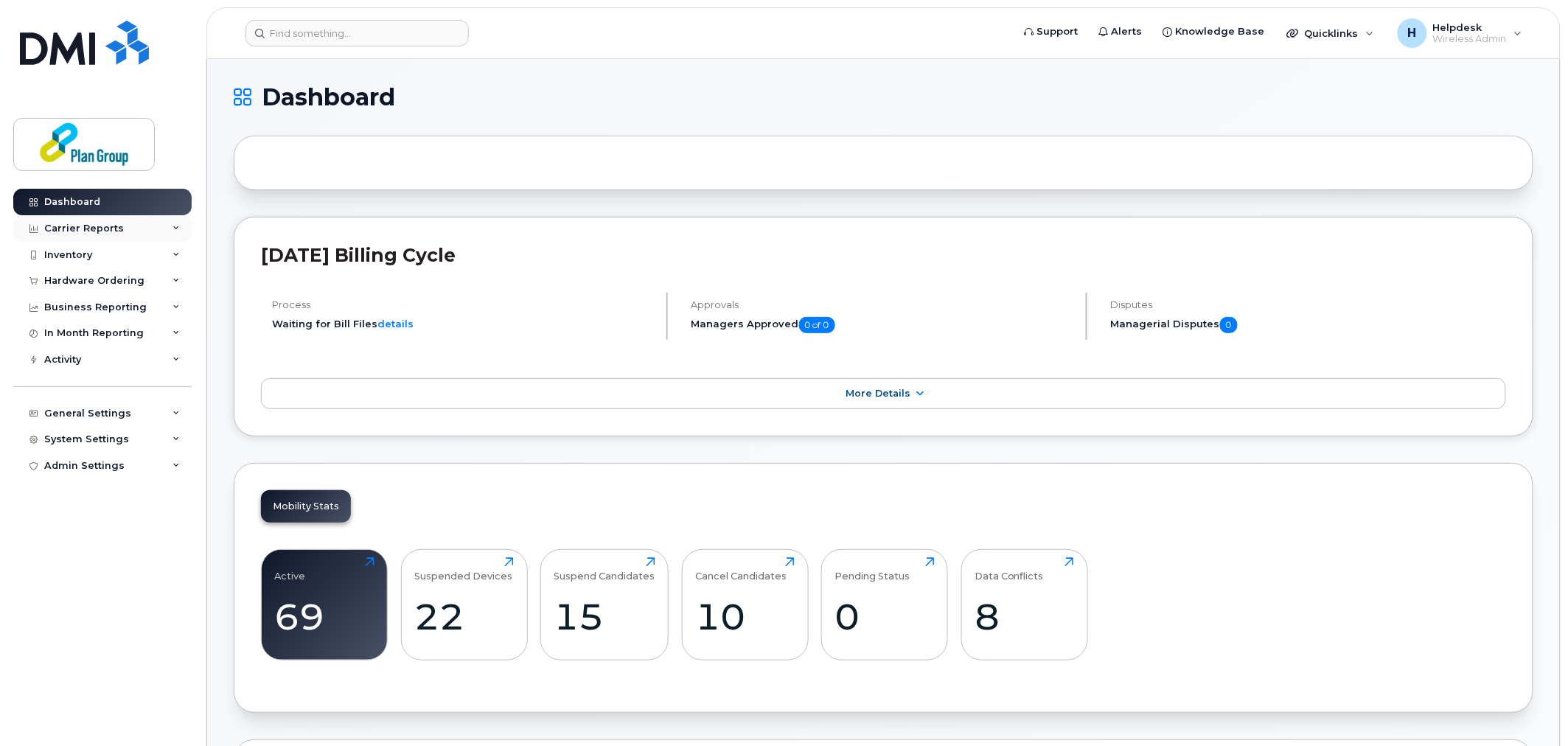
click at [130, 234] on div "Carrier Reports" at bounding box center [102, 228] width 178 height 27
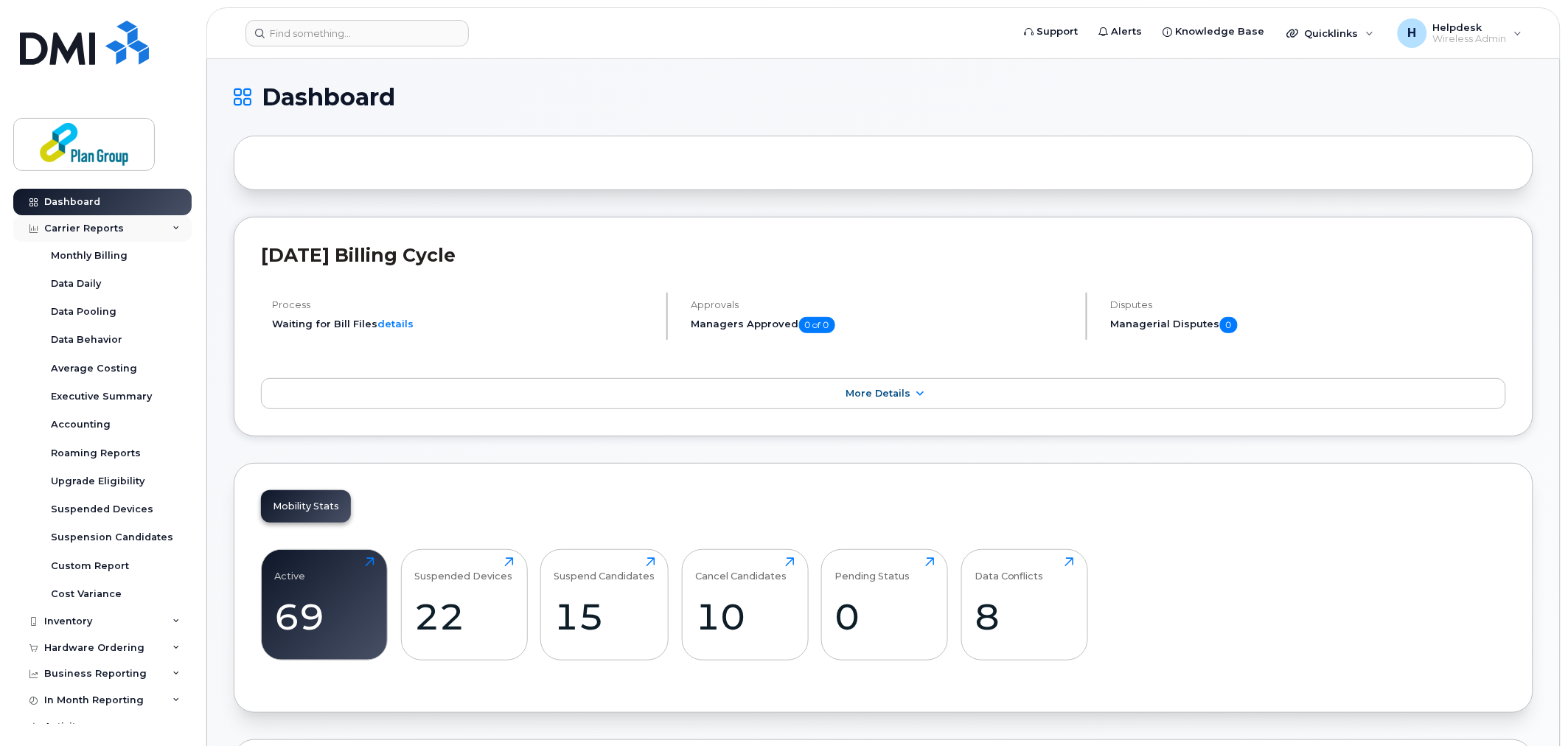
click at [165, 230] on div "Carrier Reports" at bounding box center [102, 228] width 178 height 27
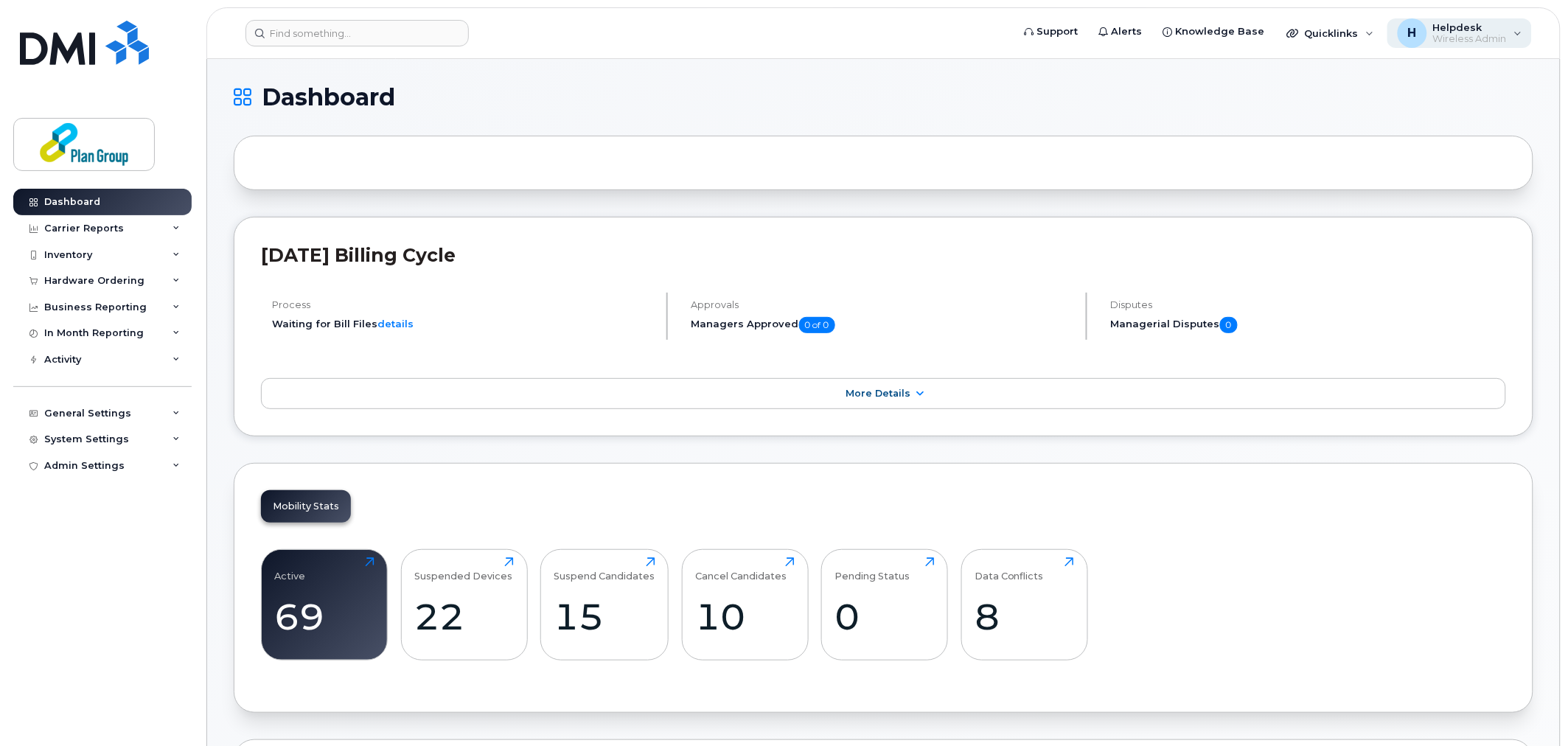
click at [1454, 24] on span "Helpdesk" at bounding box center [1469, 27] width 74 height 12
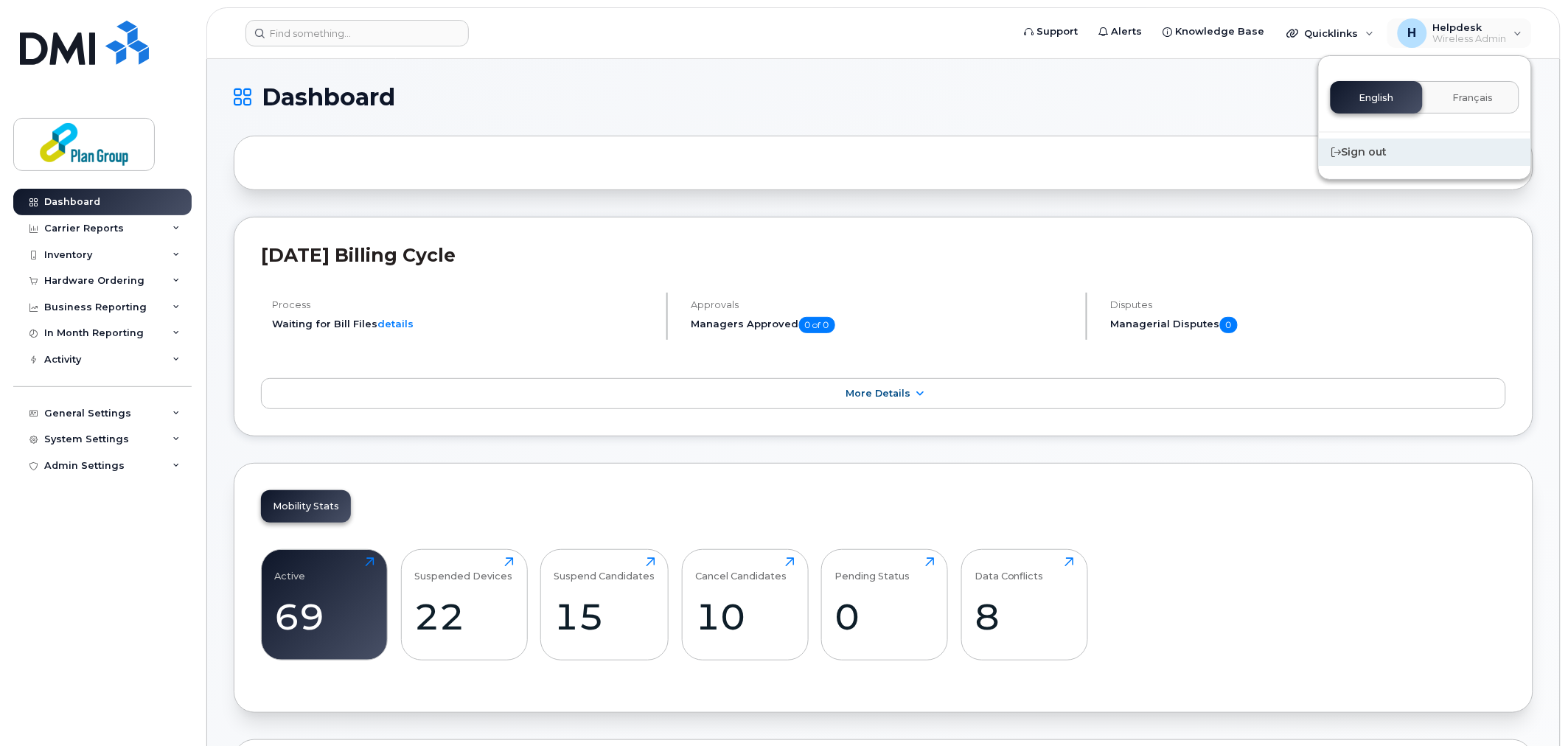
click at [1383, 149] on div "Sign out" at bounding box center [1424, 152] width 212 height 28
